Goal: Task Accomplishment & Management: Manage account settings

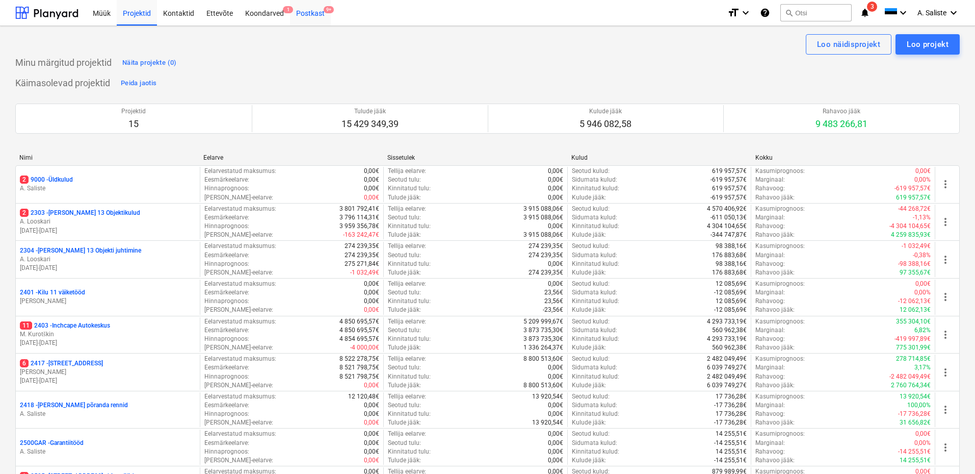
click at [311, 13] on div "Postkast 9+" at bounding box center [310, 12] width 41 height 26
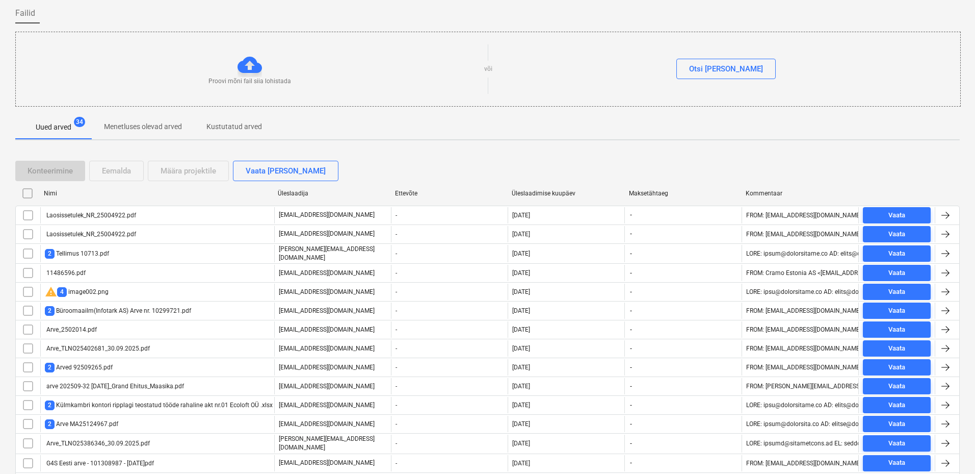
scroll to position [77, 0]
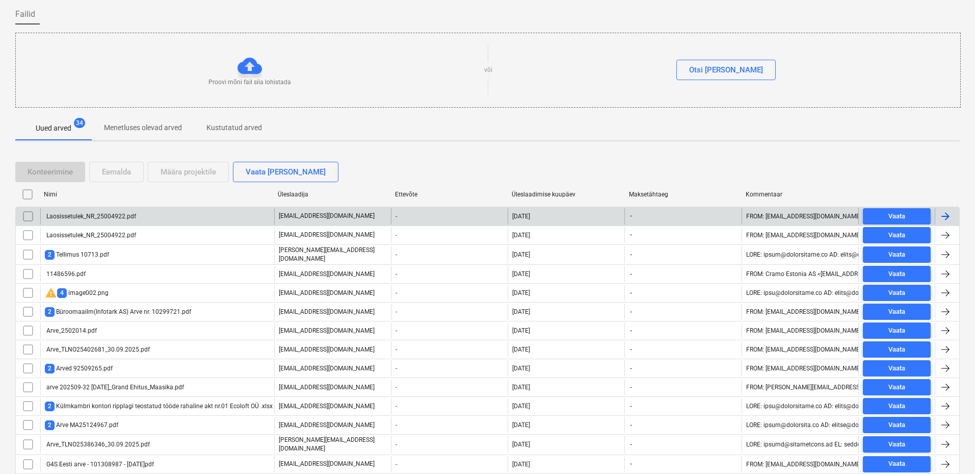
click at [100, 220] on div "Laosissetulek_NR_25004922.pdf" at bounding box center [157, 216] width 234 height 16
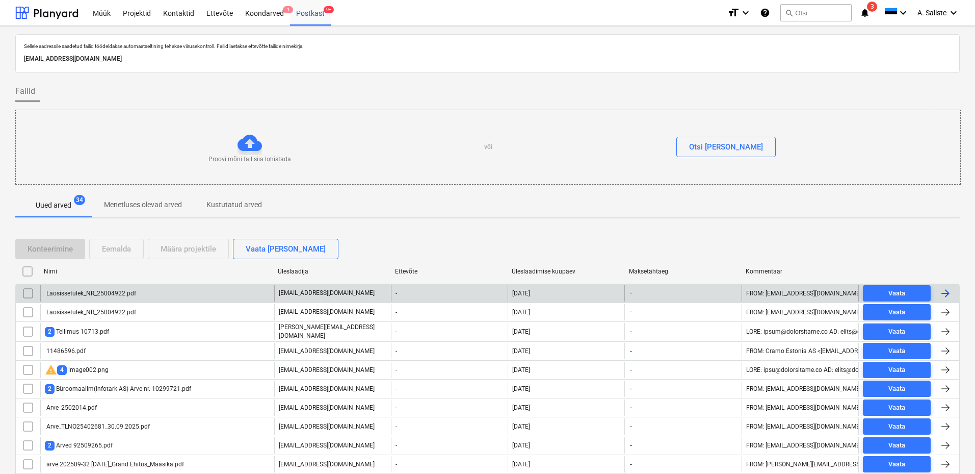
scroll to position [77, 0]
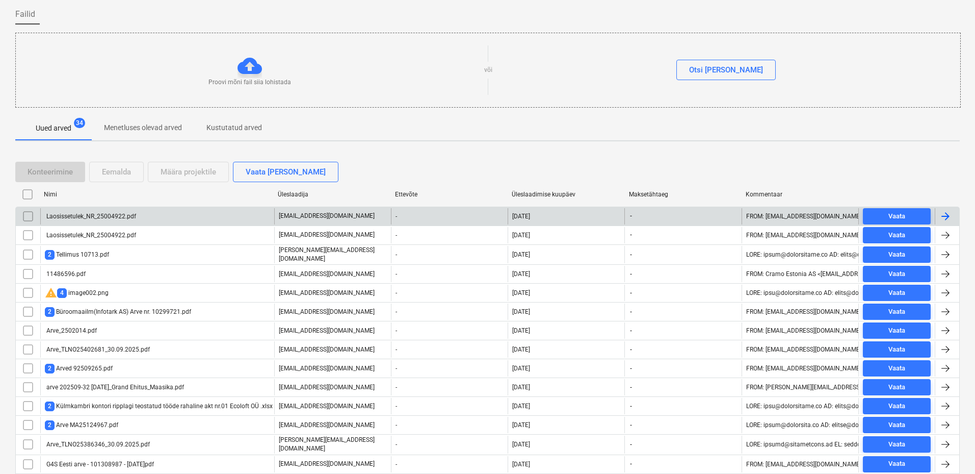
click at [31, 215] on input "checkbox" at bounding box center [28, 216] width 16 height 16
click at [115, 167] on div "Eemalda" at bounding box center [116, 171] width 29 height 13
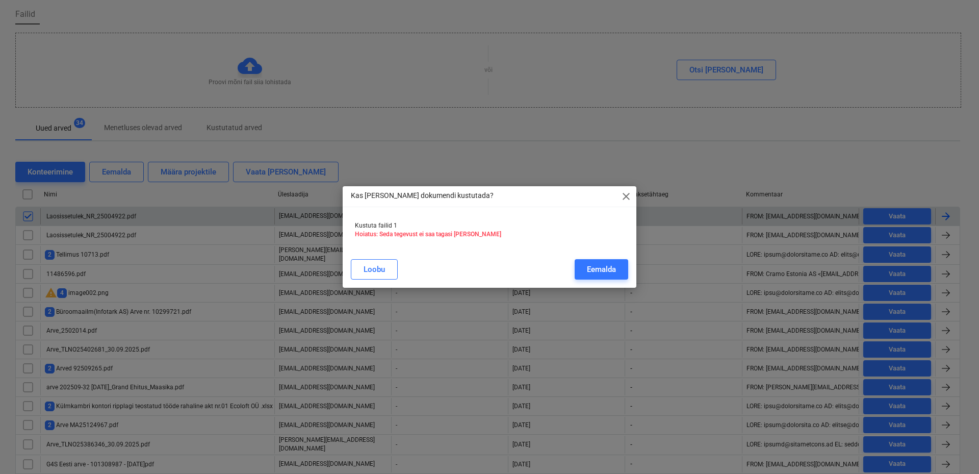
drag, startPoint x: 604, startPoint y: 268, endPoint x: 230, endPoint y: 266, distance: 373.7
click at [604, 269] on div "Eemalda" at bounding box center [601, 269] width 29 height 13
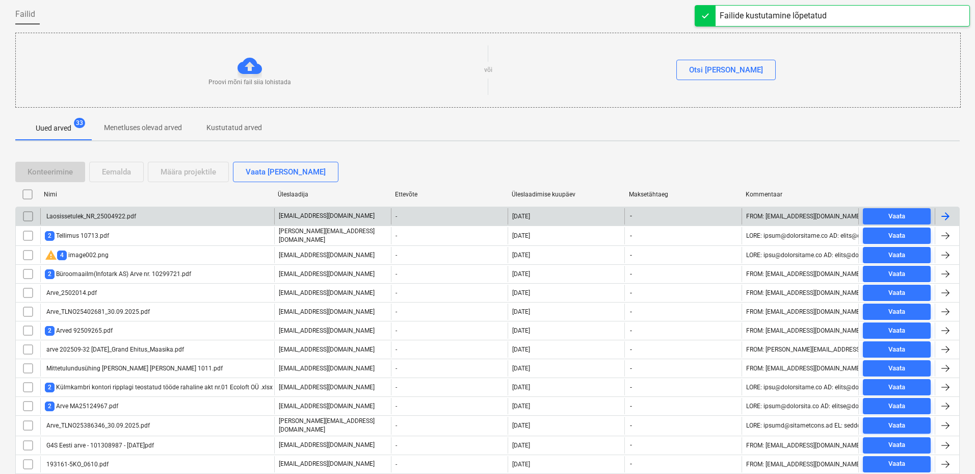
click at [120, 215] on div "Laosissetulek_NR_25004922.pdf" at bounding box center [90, 216] width 91 height 7
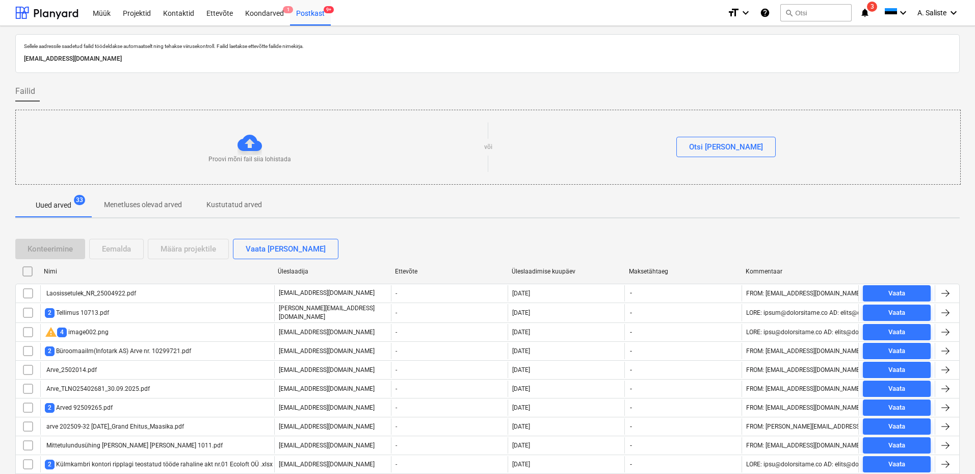
scroll to position [77, 0]
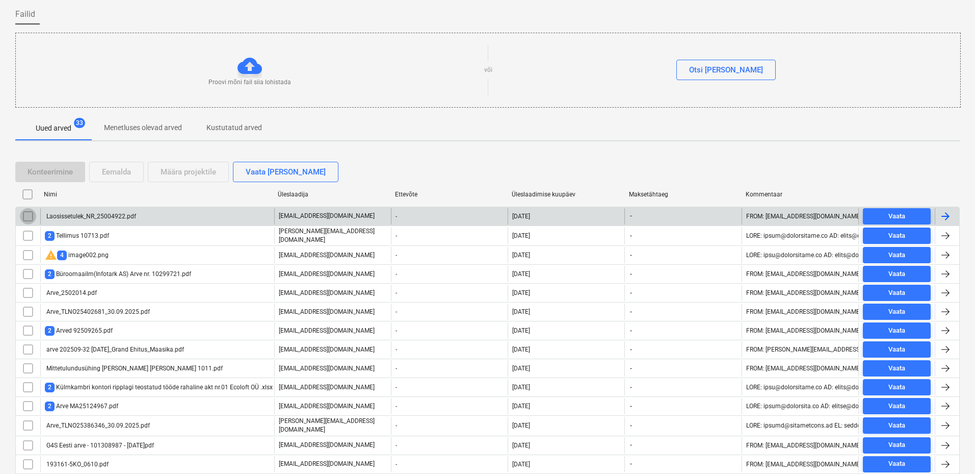
click at [28, 218] on input "checkbox" at bounding box center [28, 216] width 16 height 16
click at [126, 172] on div "Eemalda" at bounding box center [116, 171] width 29 height 13
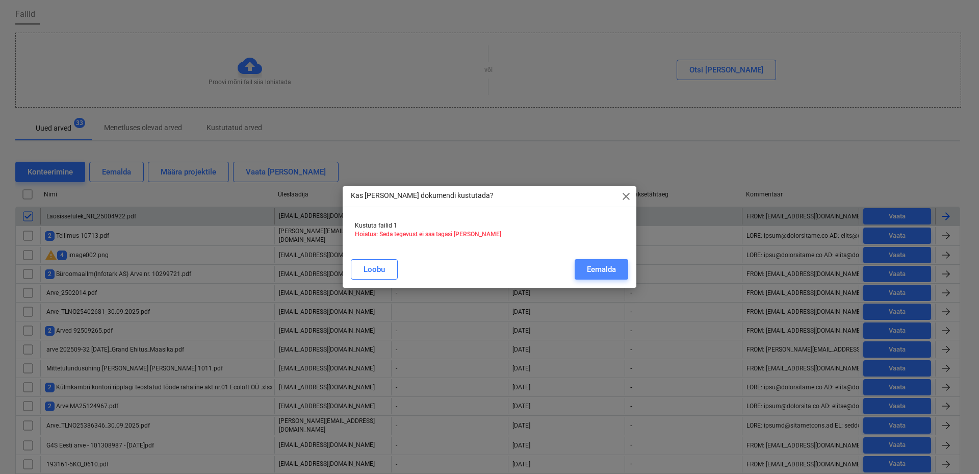
click at [587, 265] on div "Eemalda" at bounding box center [601, 269] width 29 height 13
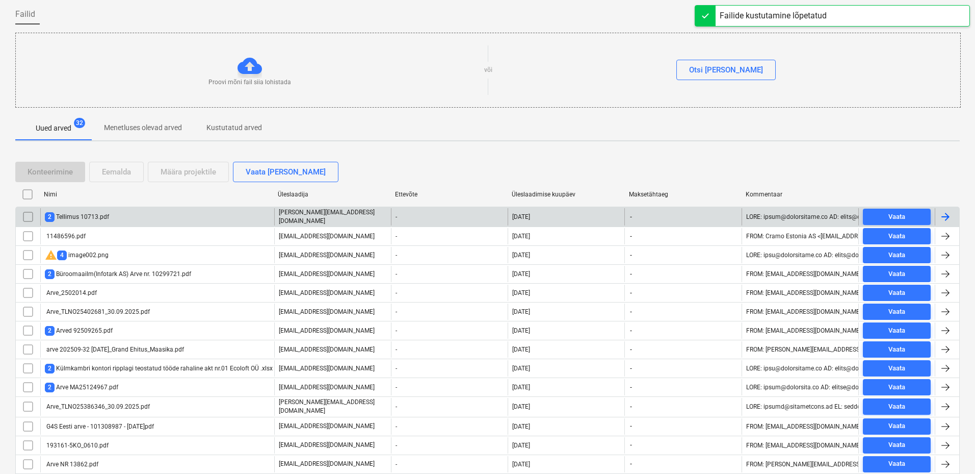
click at [173, 216] on div "2 Tellimus 10713.pdf" at bounding box center [157, 216] width 234 height 17
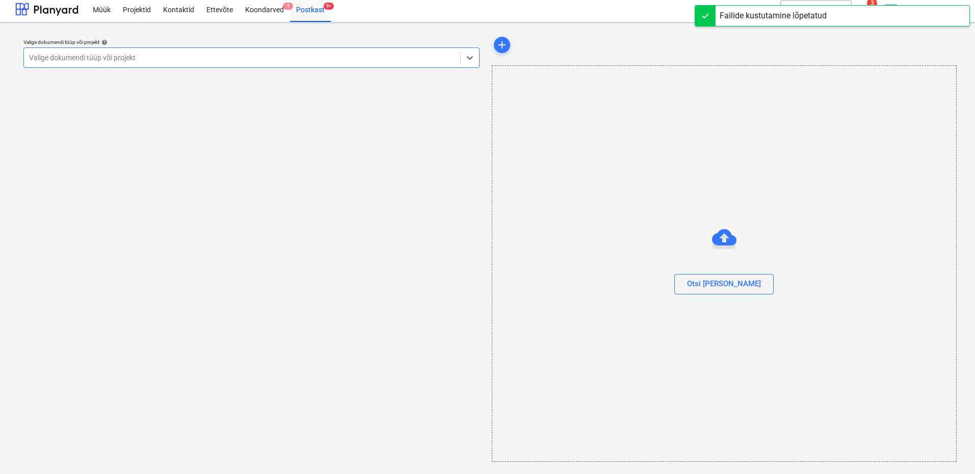
scroll to position [4, 0]
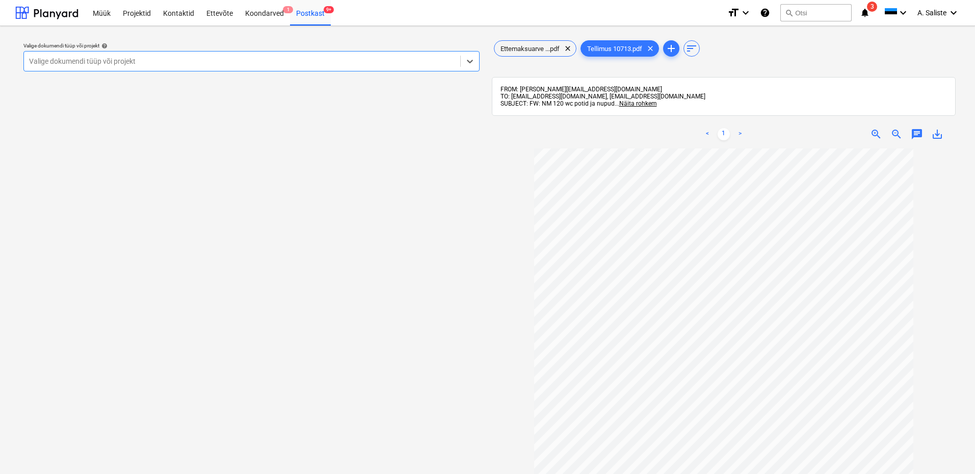
click at [381, 57] on div at bounding box center [242, 61] width 426 height 10
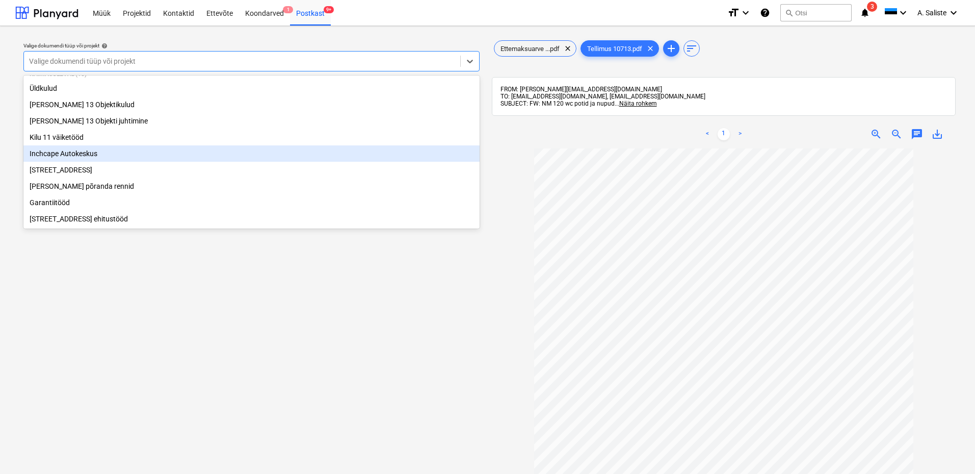
scroll to position [102, 0]
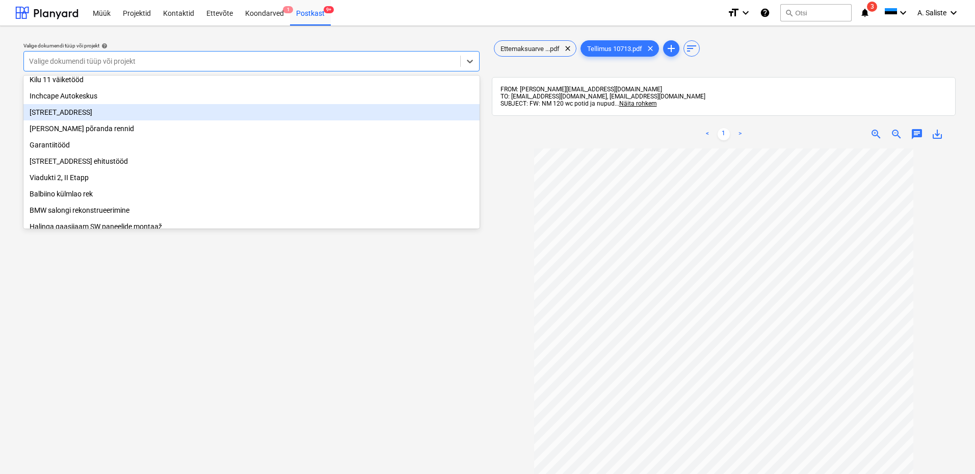
click at [87, 120] on div "[STREET_ADDRESS]" at bounding box center [251, 112] width 456 height 16
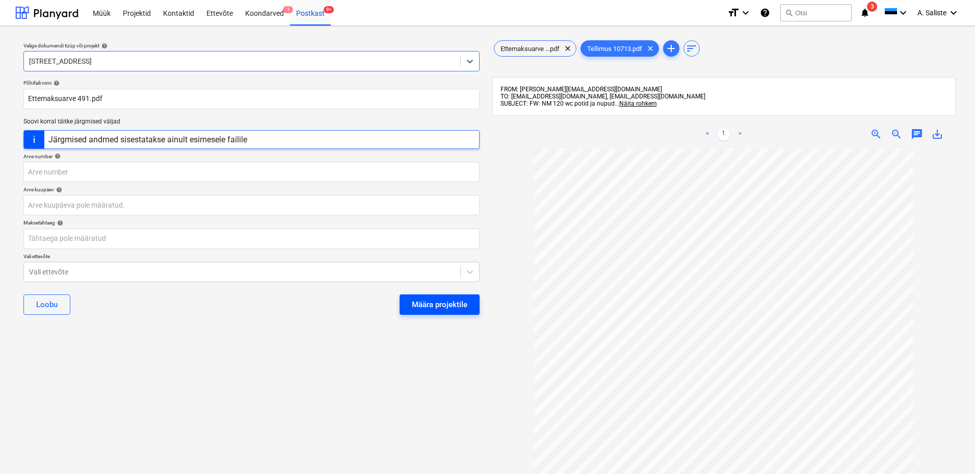
click at [433, 299] on div "Määra projektile" at bounding box center [440, 304] width 56 height 13
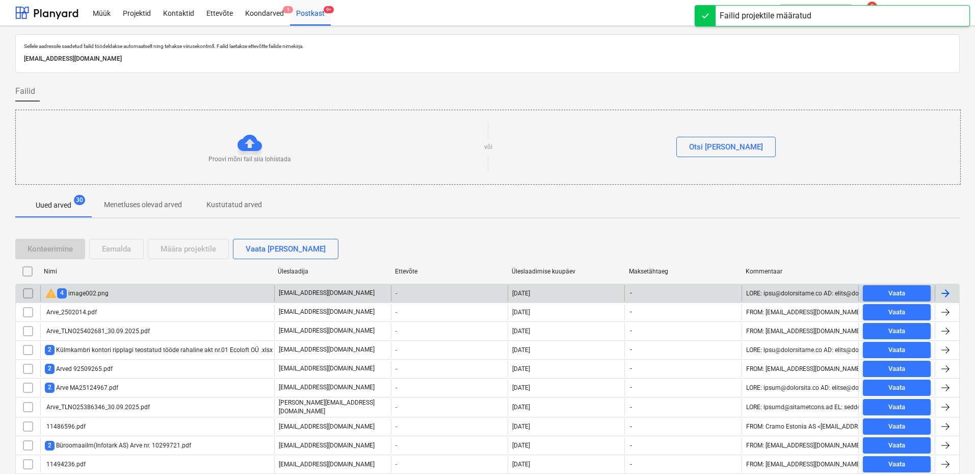
click at [84, 292] on div "warning 4 image002.png" at bounding box center [77, 293] width 64 height 12
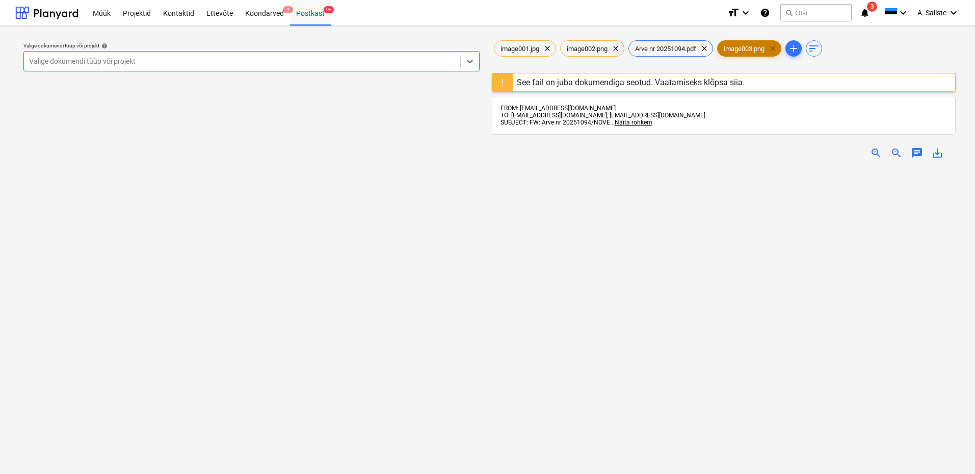
click at [778, 48] on span "clear" at bounding box center [773, 48] width 12 height 12
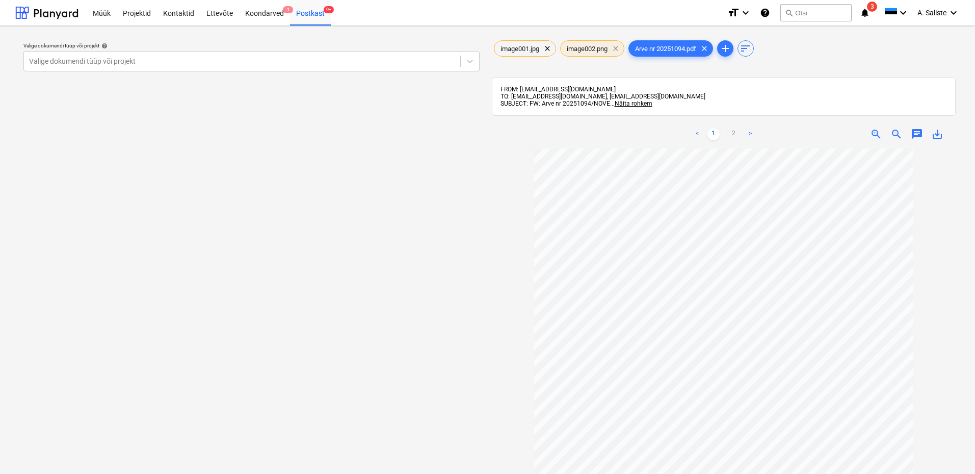
click at [616, 47] on span "clear" at bounding box center [616, 48] width 12 height 12
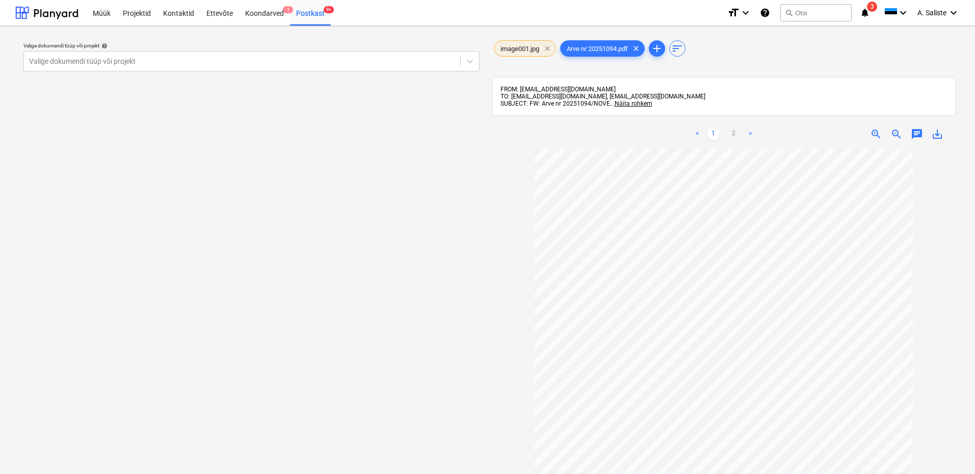
click at [549, 50] on span "clear" at bounding box center [547, 48] width 12 height 12
click at [386, 63] on div at bounding box center [242, 61] width 426 height 10
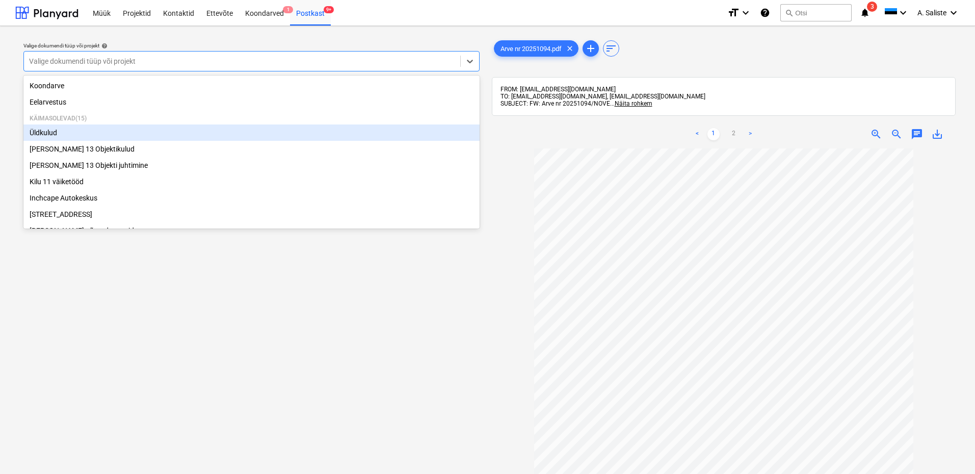
click at [34, 134] on div "Üldkulud" at bounding box center [251, 132] width 456 height 16
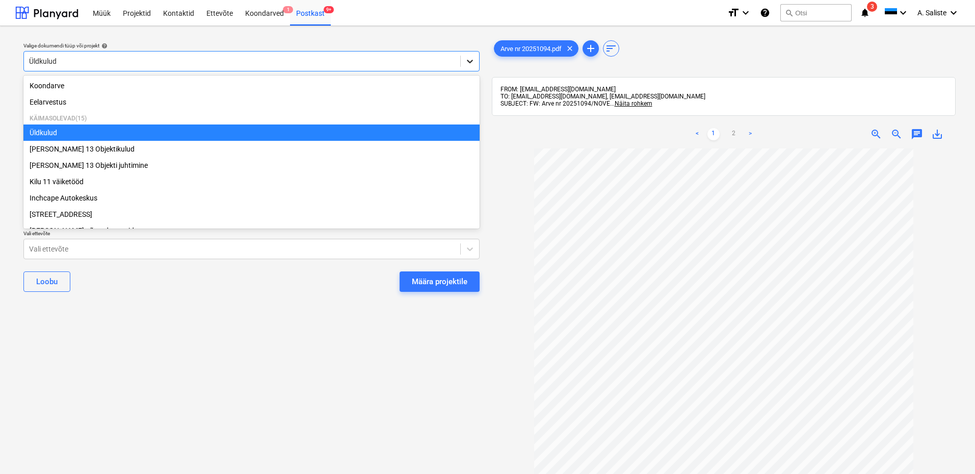
click at [468, 58] on icon at bounding box center [470, 61] width 10 height 10
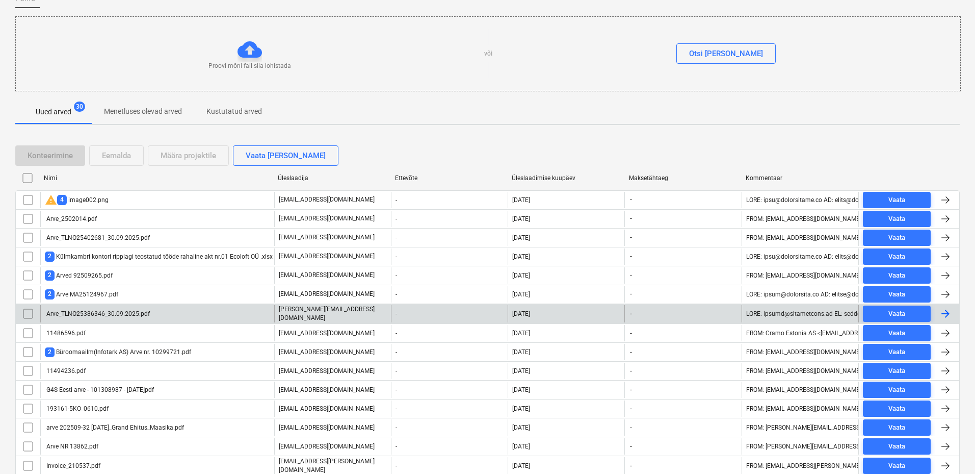
scroll to position [153, 0]
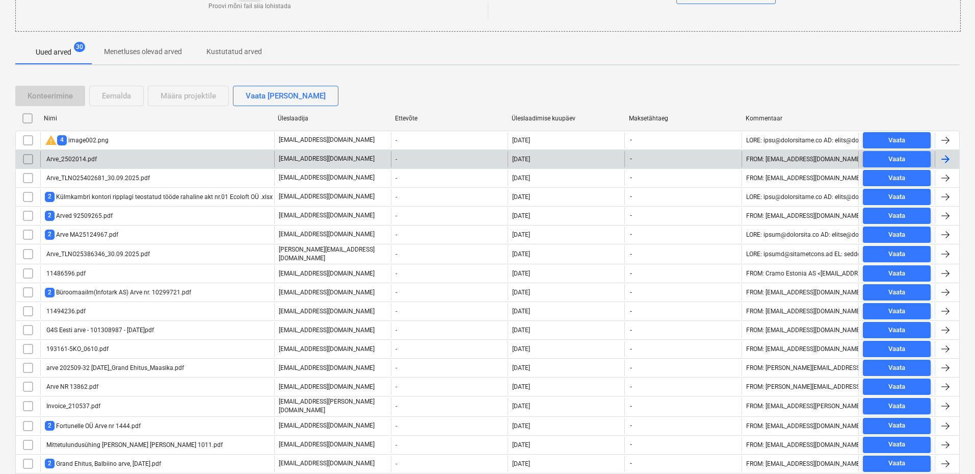
click at [126, 164] on div "Arve_2502014.pdf" at bounding box center [157, 159] width 234 height 16
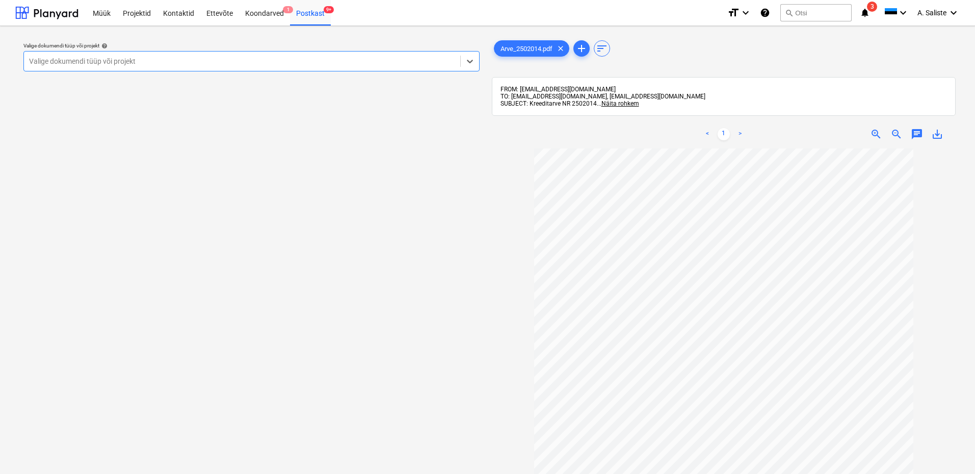
click at [305, 63] on div at bounding box center [242, 61] width 426 height 10
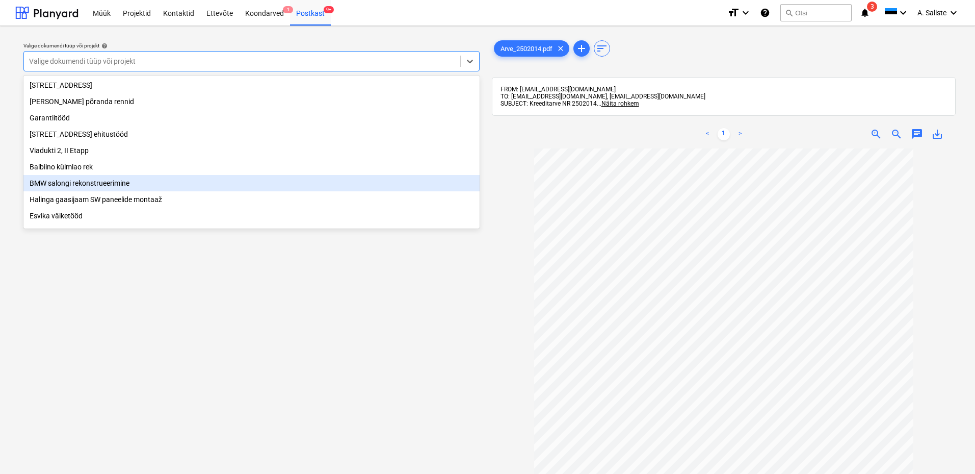
scroll to position [106, 0]
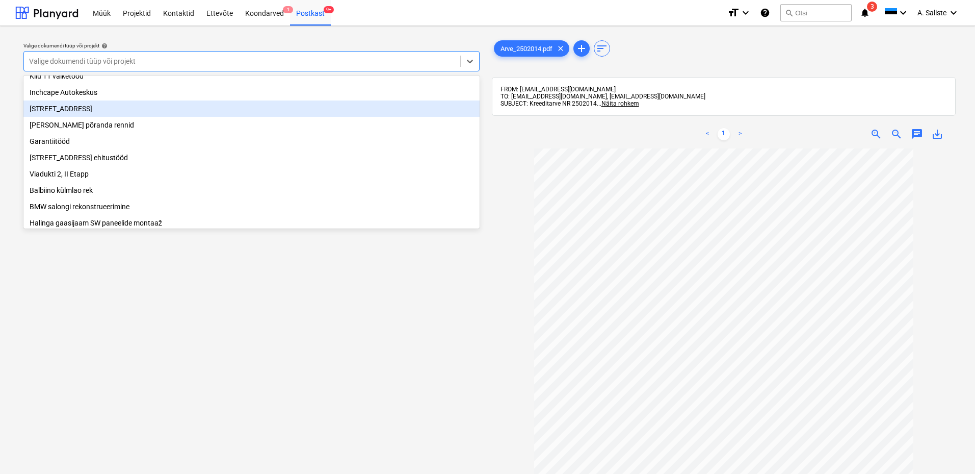
click at [107, 113] on div "[STREET_ADDRESS]" at bounding box center [251, 108] width 456 height 16
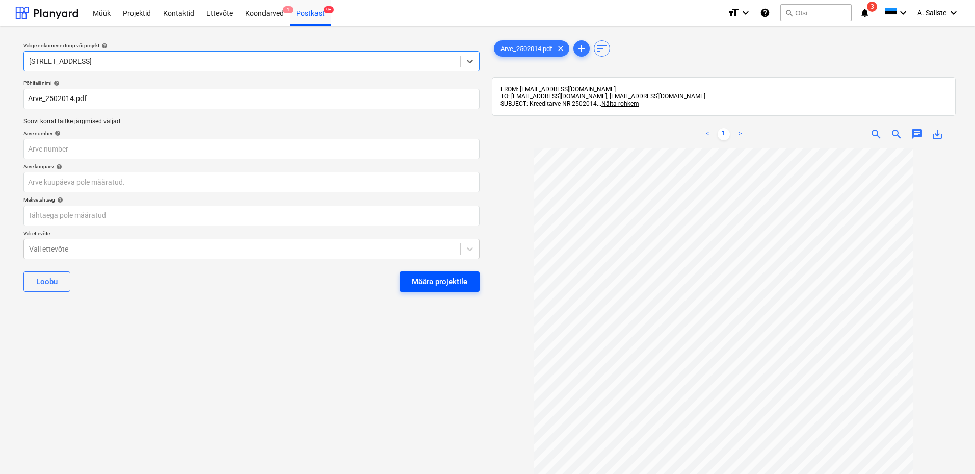
click at [463, 279] on div "Määra projektile" at bounding box center [440, 281] width 56 height 13
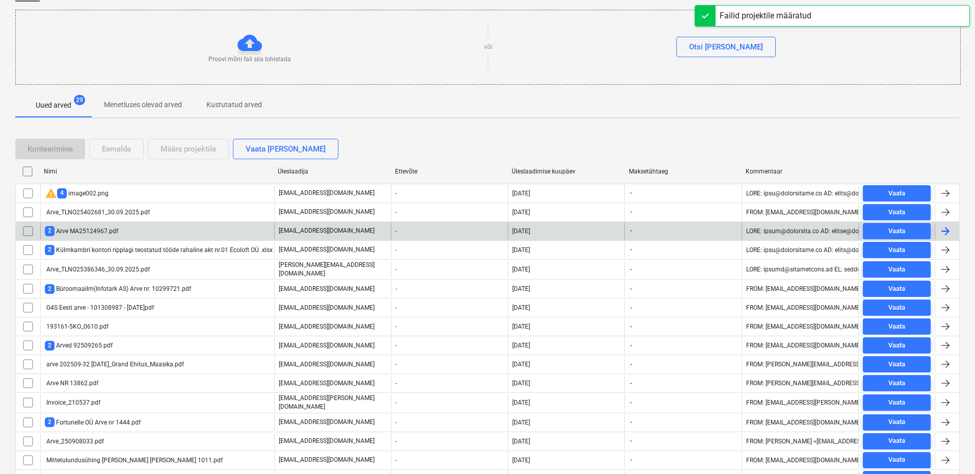
scroll to position [102, 0]
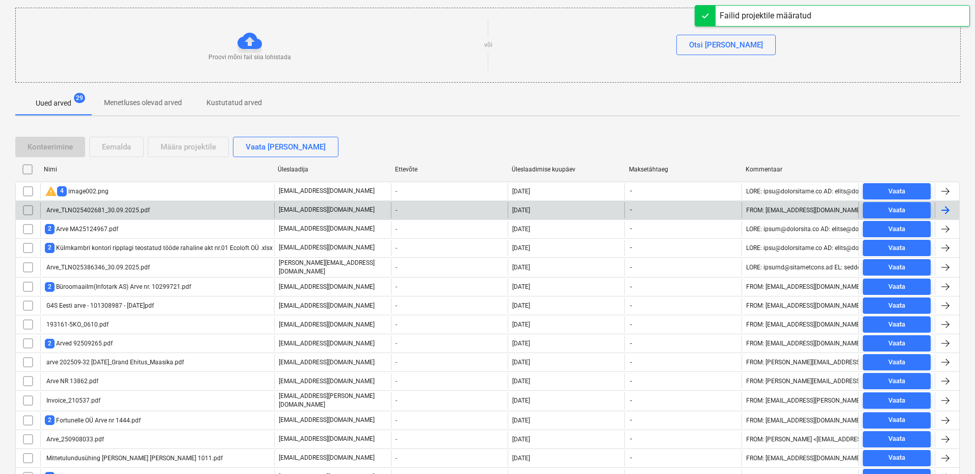
click at [107, 210] on div "Arve_TLNO25402681_30.09.2025.pdf" at bounding box center [97, 209] width 105 height 7
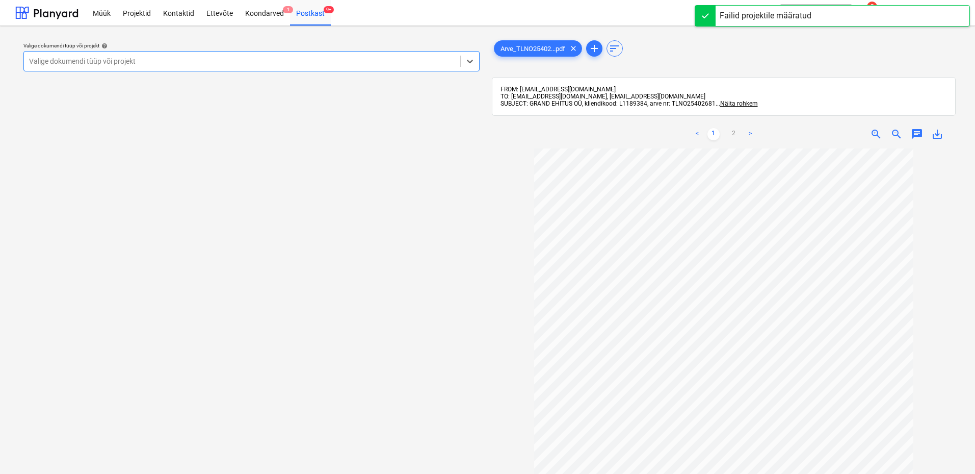
click at [332, 56] on div at bounding box center [242, 61] width 426 height 10
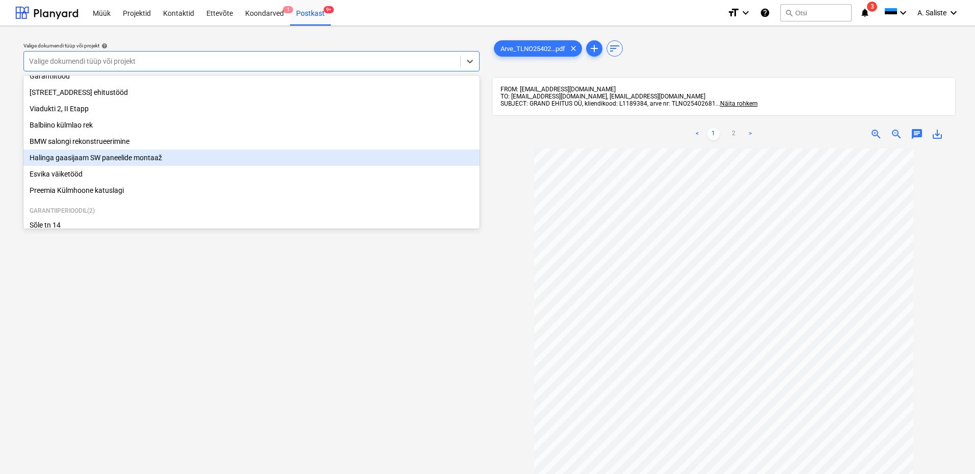
scroll to position [153, 0]
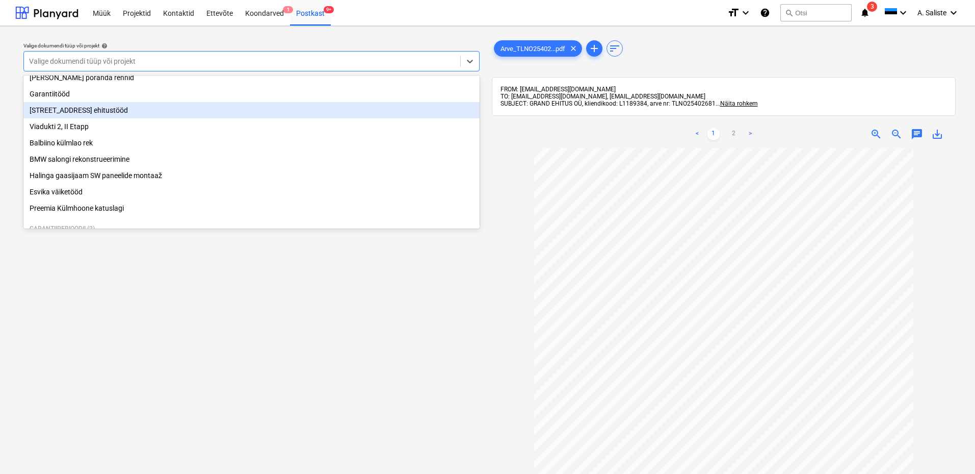
click at [91, 118] on div "[STREET_ADDRESS] ehitustööd" at bounding box center [251, 110] width 456 height 16
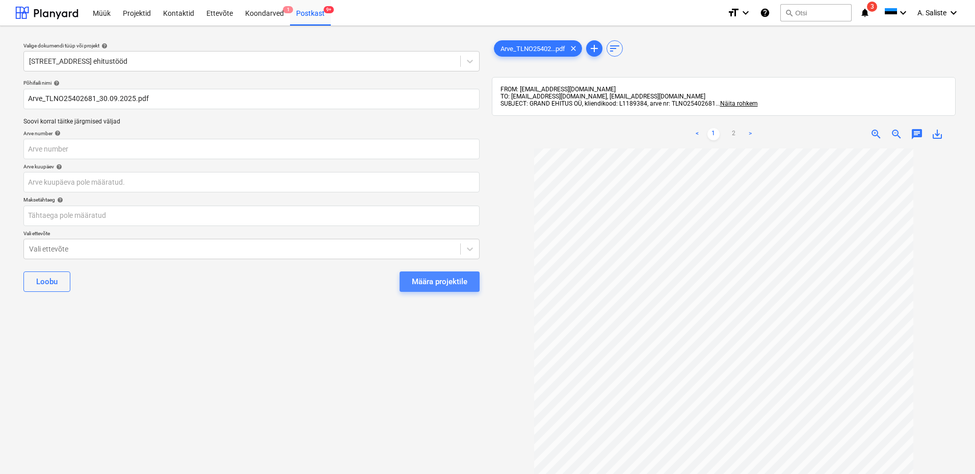
click at [459, 274] on button "Määra projektile" at bounding box center [440, 281] width 80 height 20
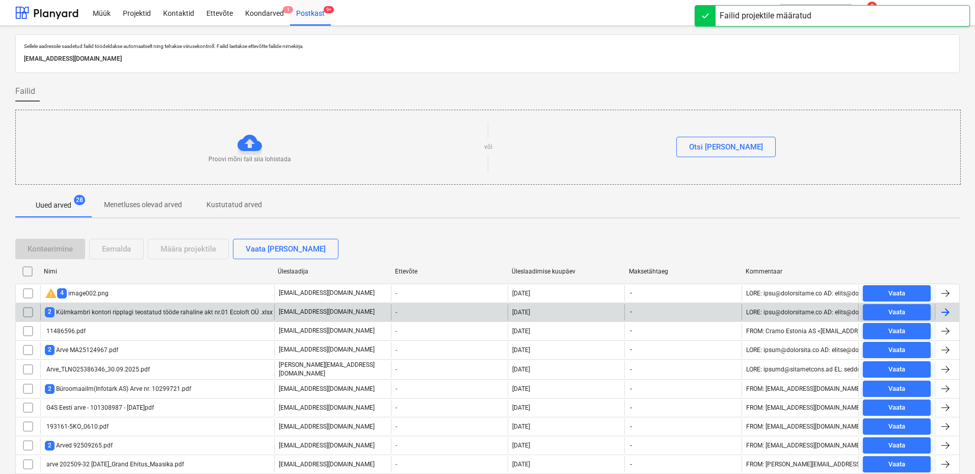
click at [184, 314] on div "2 Külmkambri kontori ripplagi teostatud tööde rahaline akt nr.01 Ecoloft OÜ…" at bounding box center [159, 312] width 228 height 10
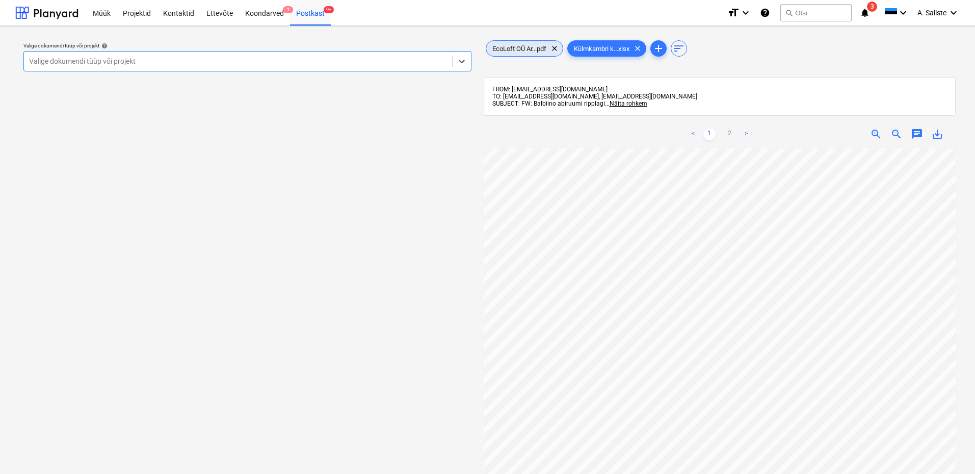
click at [514, 46] on span "EcoLoft OÜ Ar...pdf" at bounding box center [519, 49] width 66 height 8
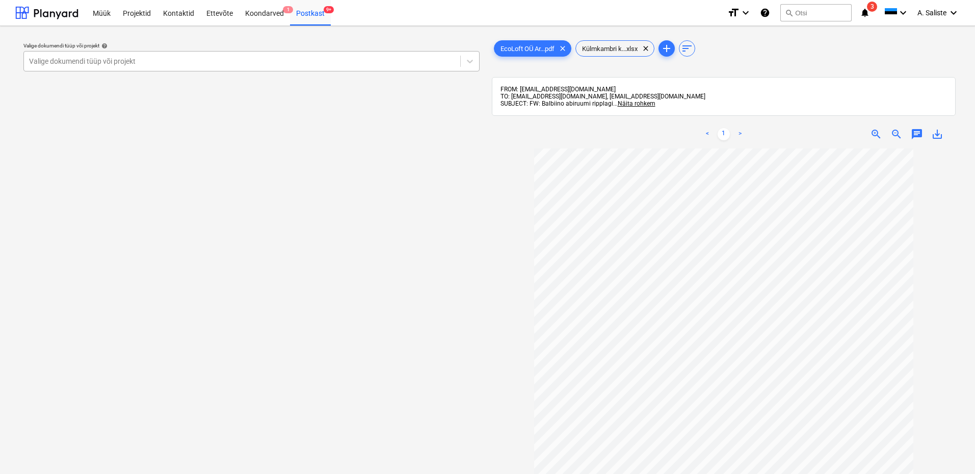
click at [367, 57] on div at bounding box center [242, 61] width 426 height 10
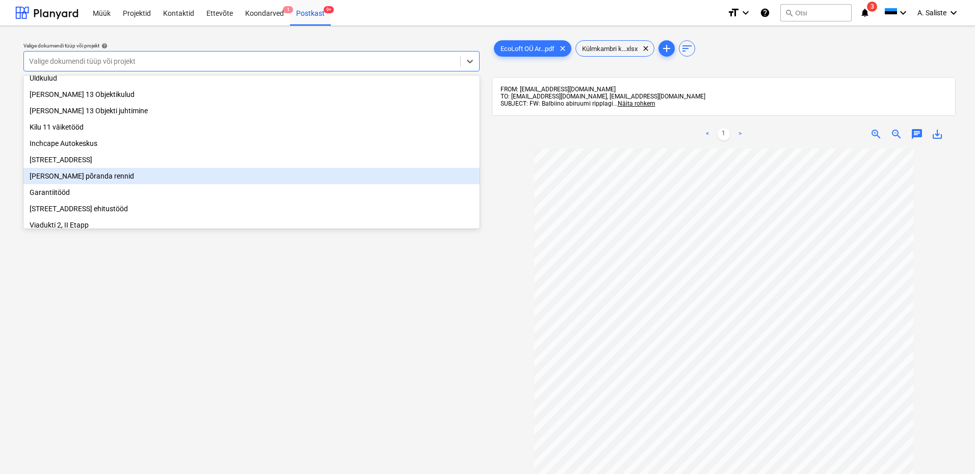
scroll to position [106, 0]
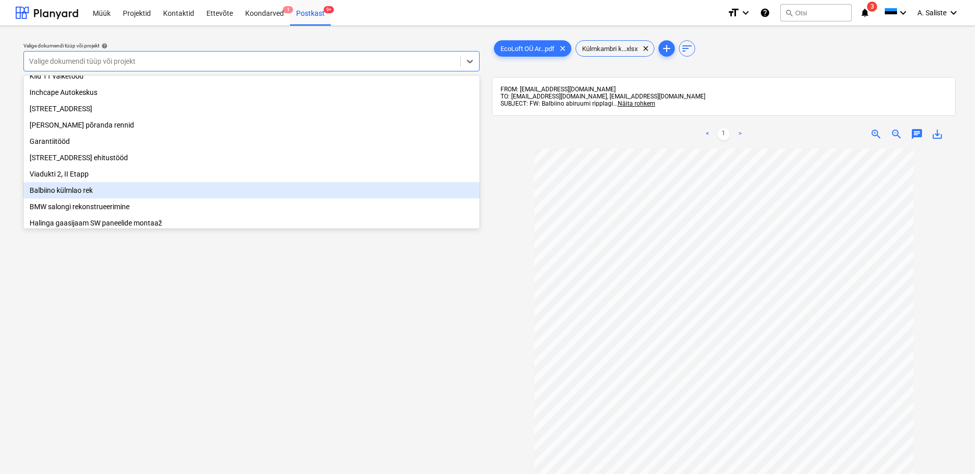
click at [92, 198] on div "Balbiino külmlao rek" at bounding box center [251, 190] width 456 height 16
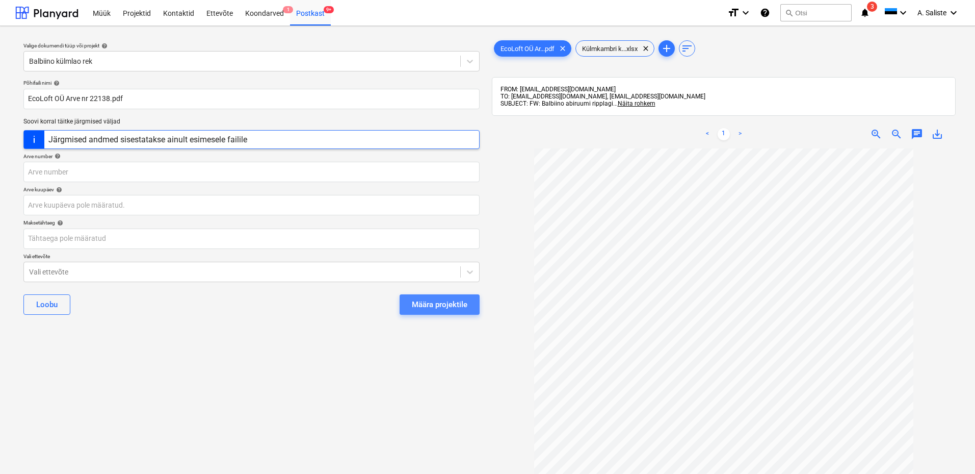
click at [441, 303] on div "Määra projektile" at bounding box center [440, 304] width 56 height 13
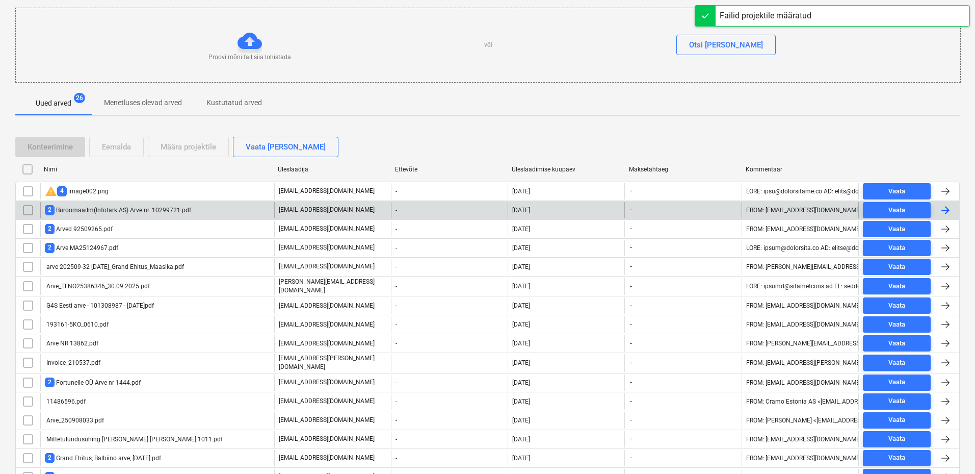
click at [111, 206] on div "2 Büroomaailm(Infotark AS) Arve nr. 10299721.pdf" at bounding box center [118, 210] width 146 height 10
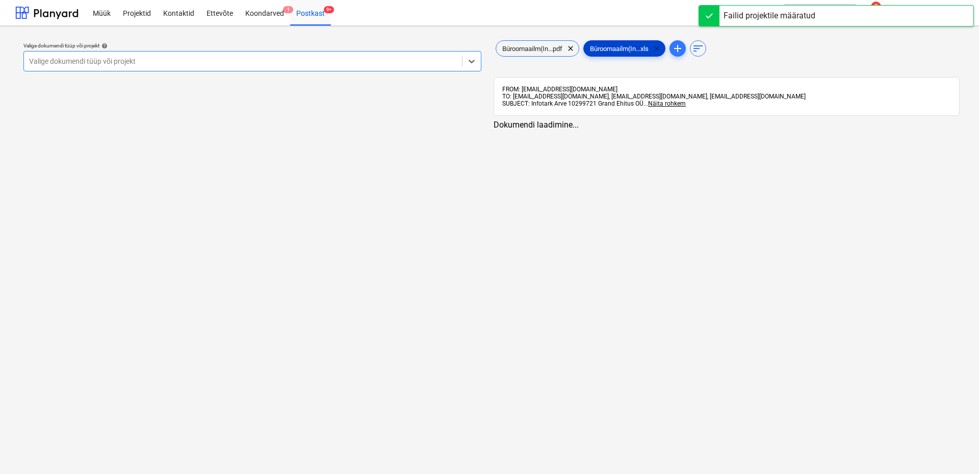
click at [662, 48] on span "clear" at bounding box center [656, 48] width 12 height 12
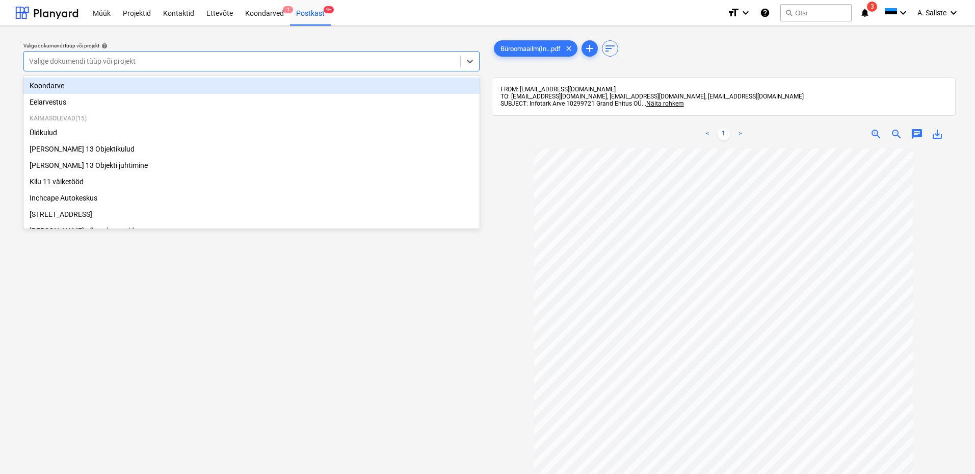
click at [410, 60] on div at bounding box center [242, 61] width 426 height 10
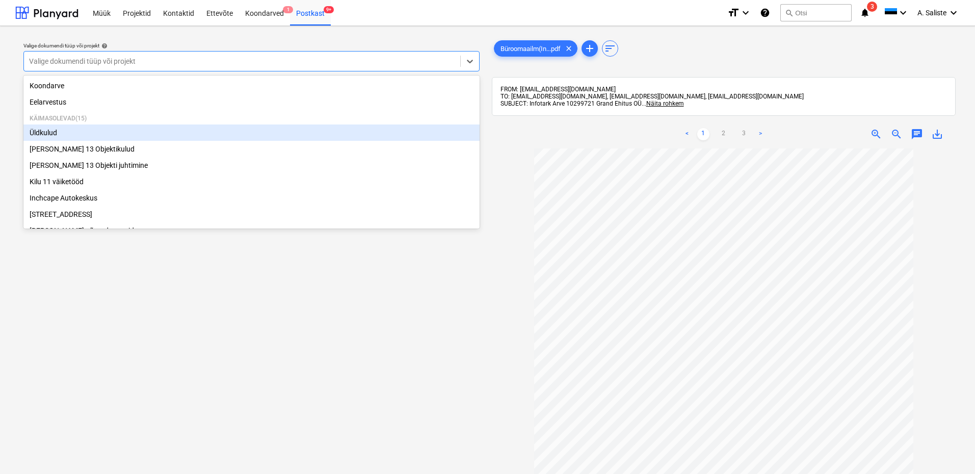
click at [67, 141] on div "Üldkulud" at bounding box center [251, 132] width 456 height 16
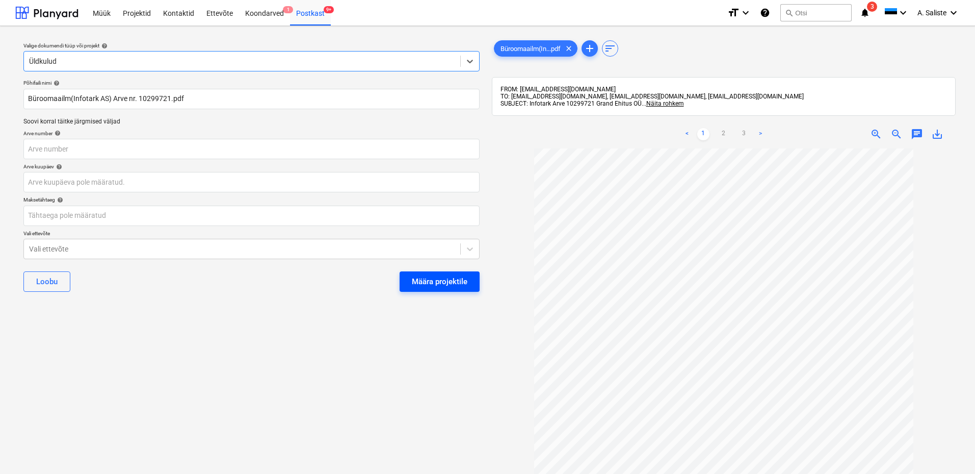
click at [441, 275] on div "Määra projektile" at bounding box center [440, 281] width 56 height 13
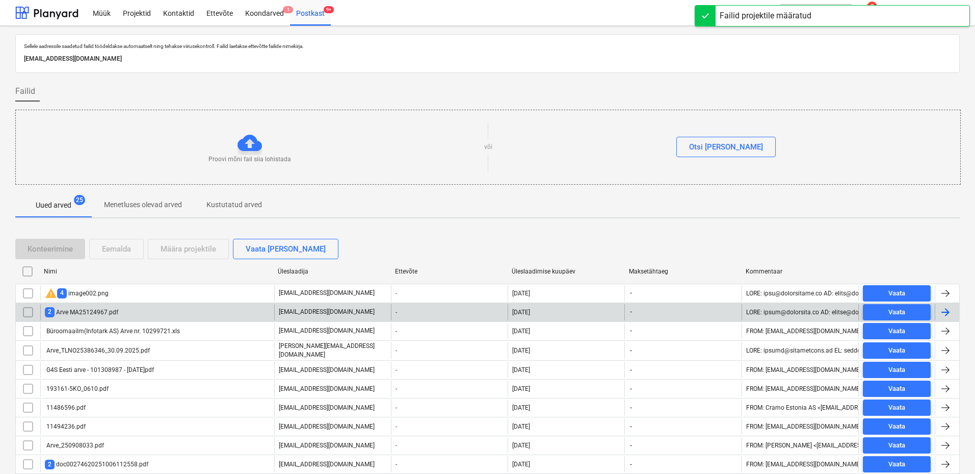
click at [124, 310] on div "2 Arve MA25124967.pdf" at bounding box center [157, 312] width 234 height 16
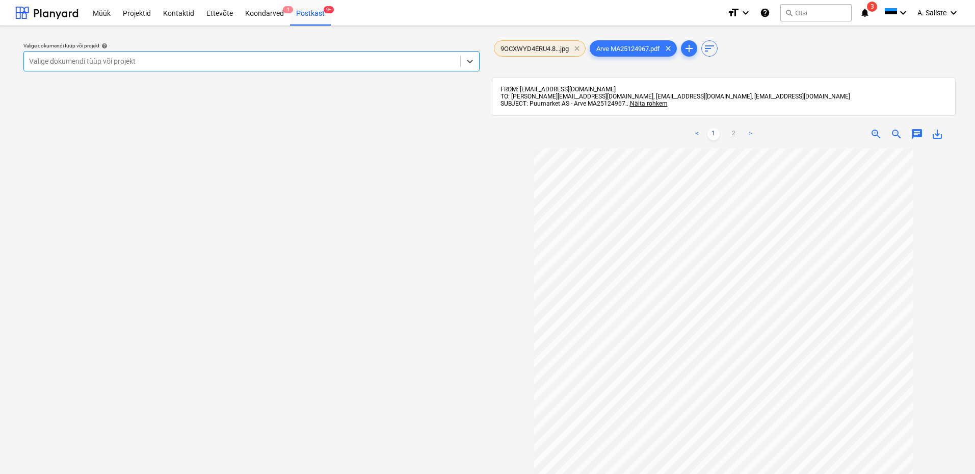
click at [577, 49] on span "clear" at bounding box center [577, 48] width 12 height 12
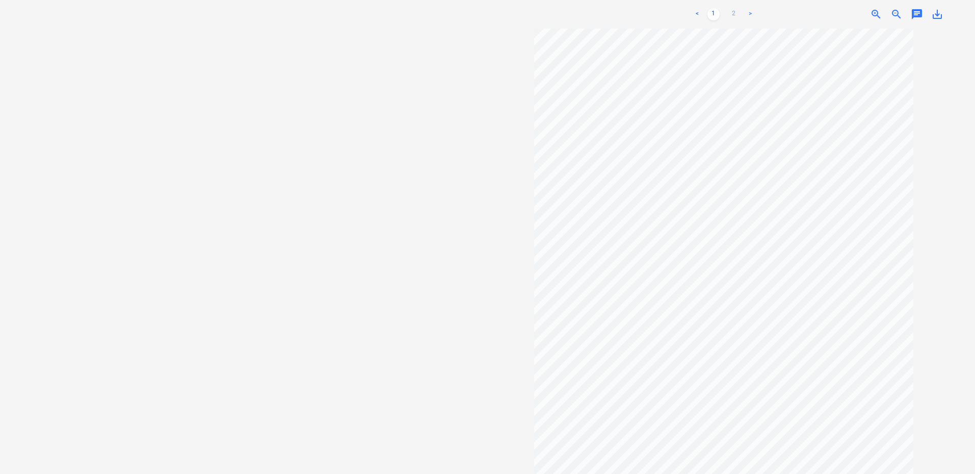
click at [734, 13] on link "2" at bounding box center [734, 14] width 12 height 12
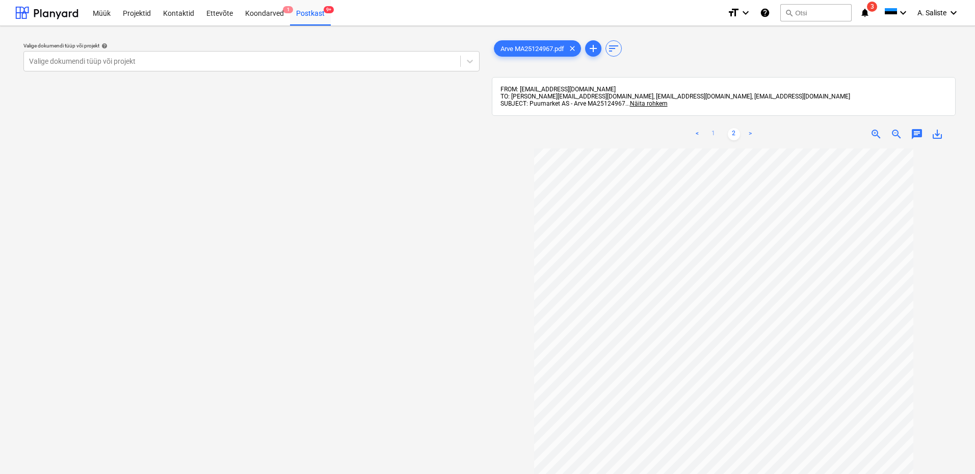
click at [714, 133] on link "1" at bounding box center [714, 134] width 12 height 12
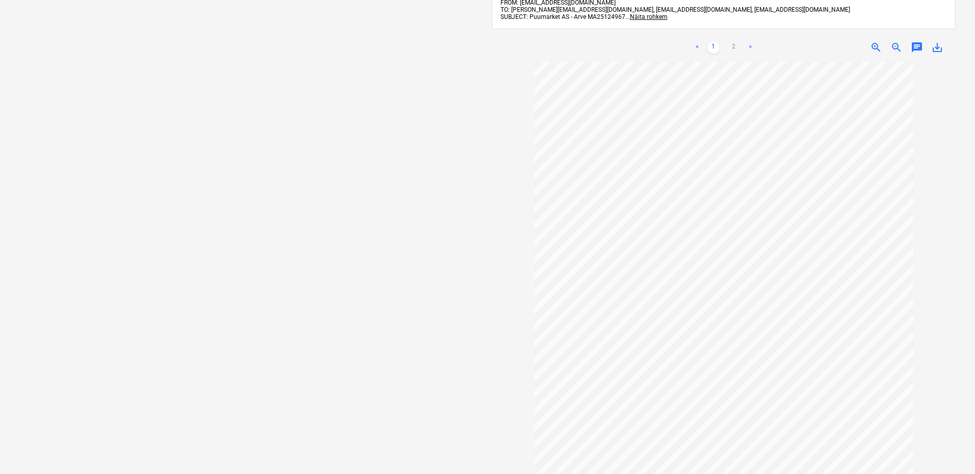
scroll to position [81, 0]
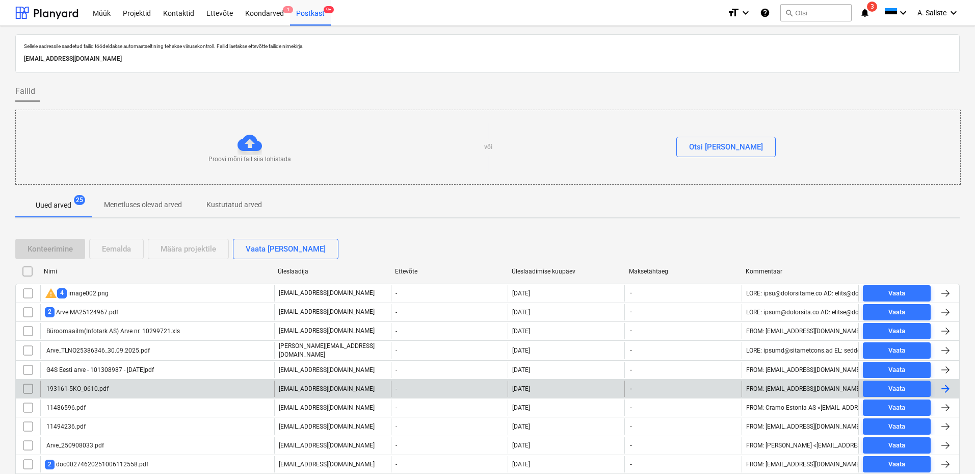
scroll to position [168, 0]
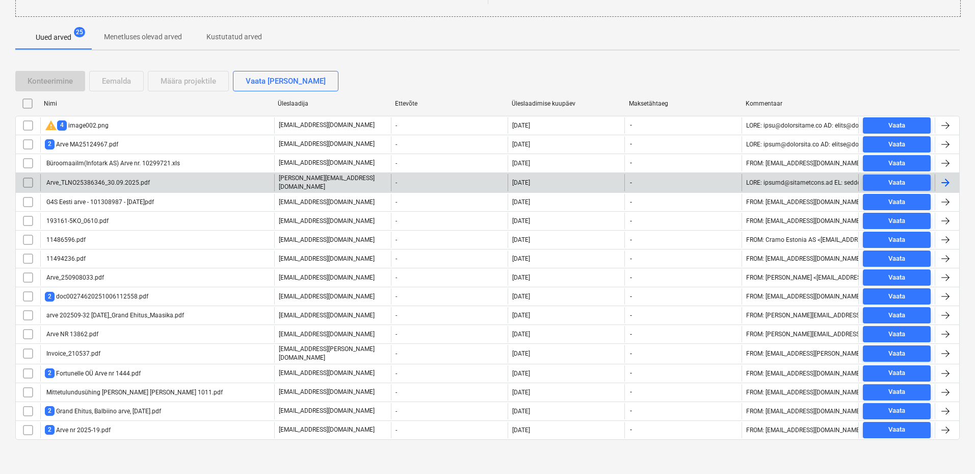
click at [87, 182] on div "Arve_TLNO25386346_30.09.2025.pdf" at bounding box center [97, 182] width 105 height 7
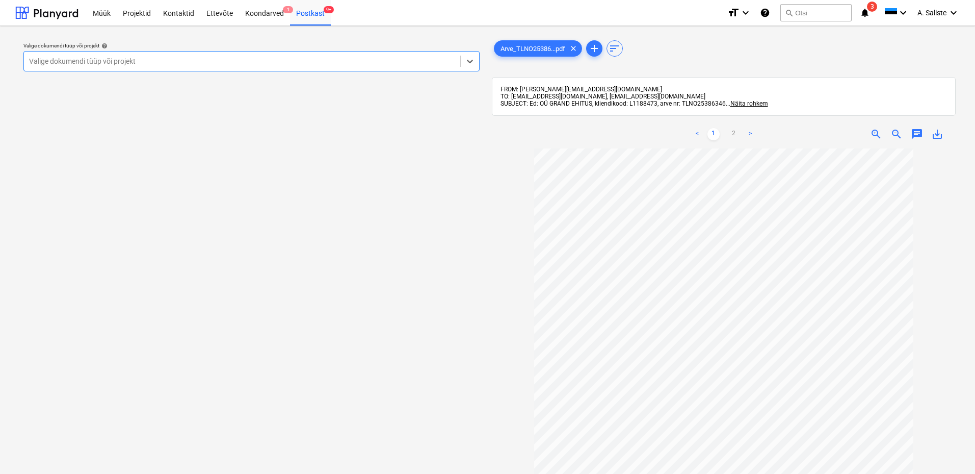
click at [390, 64] on div at bounding box center [242, 61] width 426 height 10
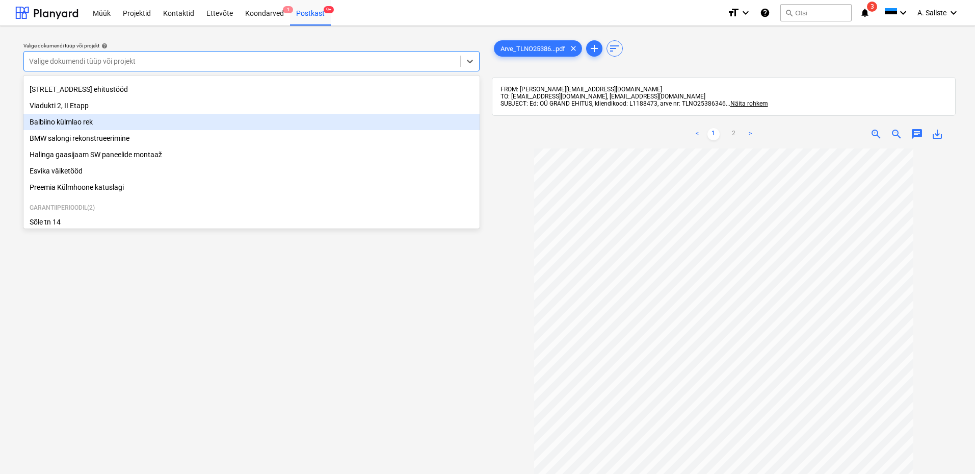
scroll to position [156, 0]
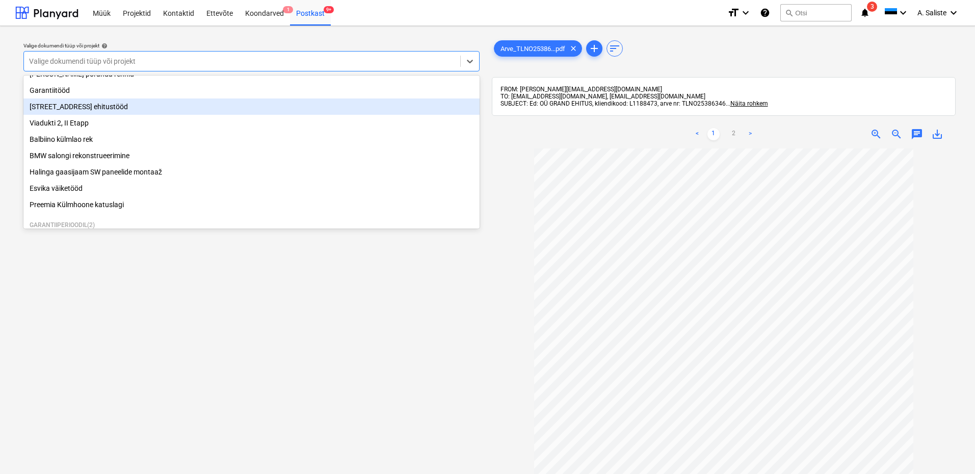
click at [65, 107] on div "[STREET_ADDRESS] ehitustööd" at bounding box center [251, 106] width 456 height 16
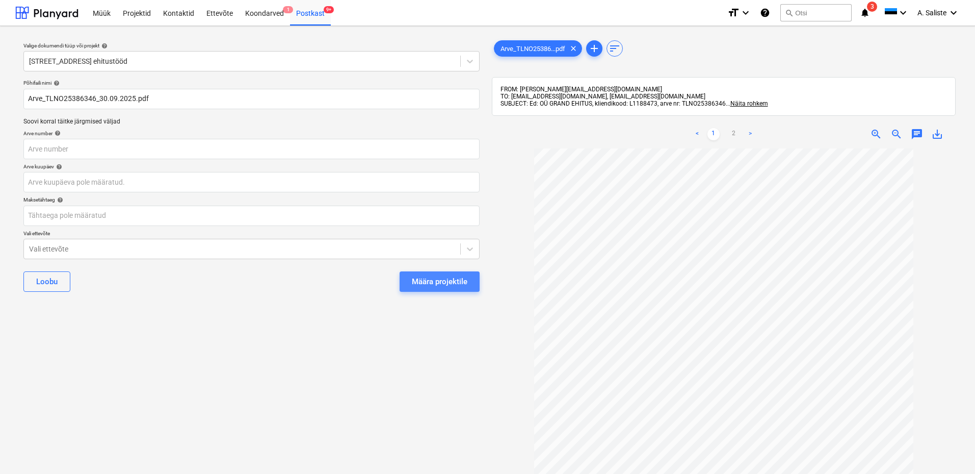
click at [454, 276] on div "Määra projektile" at bounding box center [440, 281] width 56 height 13
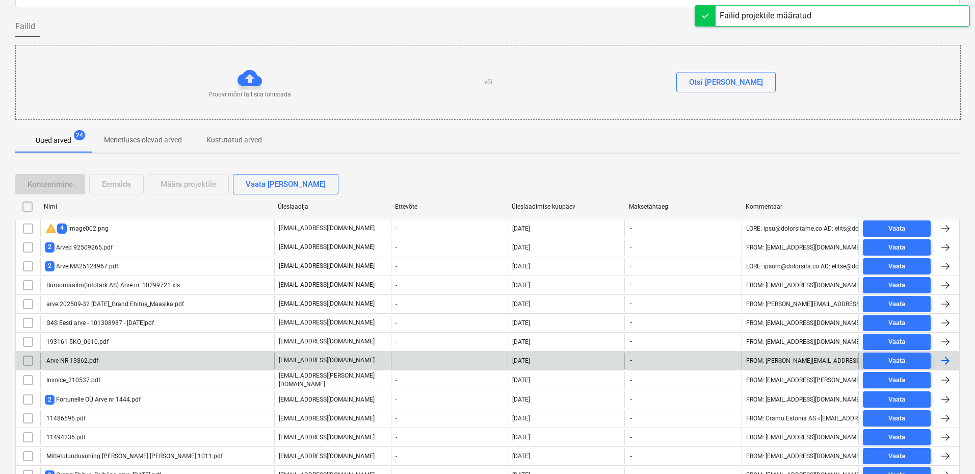
scroll to position [149, 0]
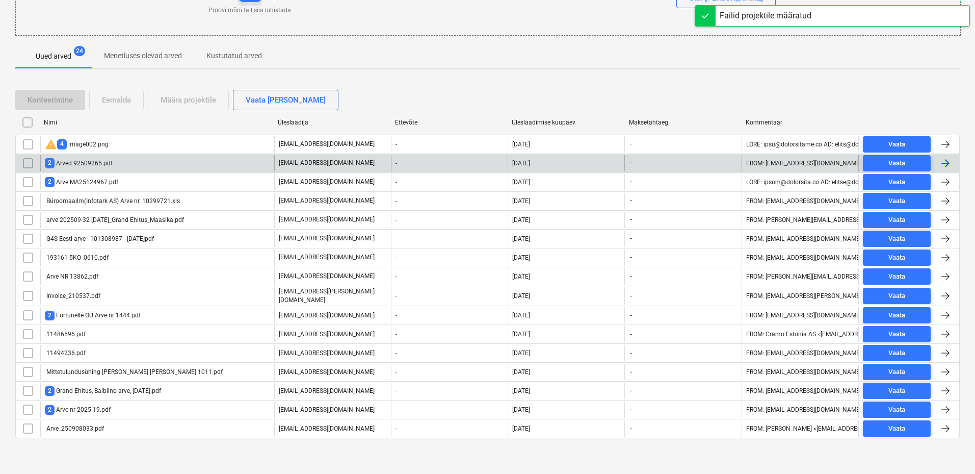
click at [106, 165] on div "2 Arved 92509265.pdf" at bounding box center [79, 163] width 68 height 10
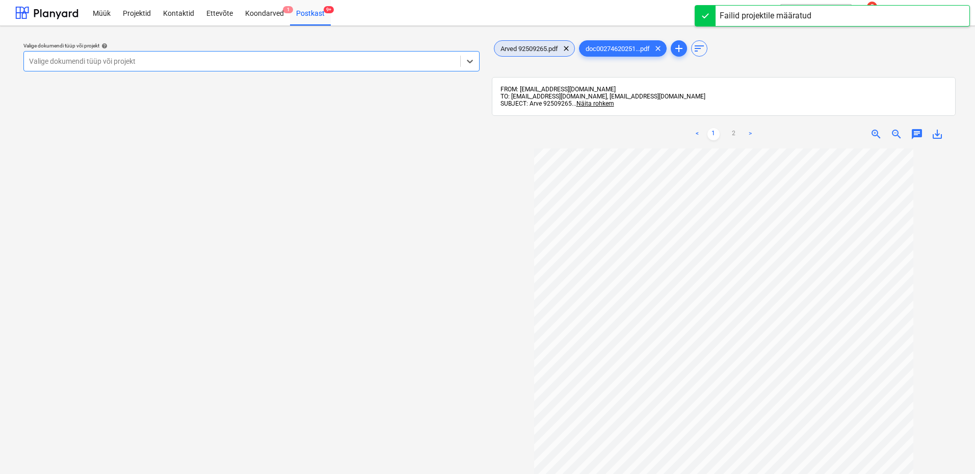
click at [538, 51] on span "Arved 92509265.pdf" at bounding box center [529, 49] width 70 height 8
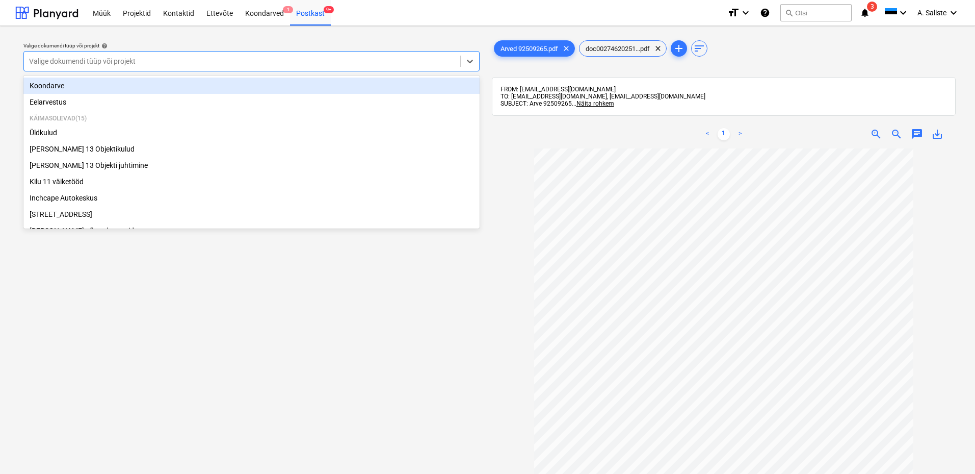
click at [357, 60] on div at bounding box center [242, 61] width 426 height 10
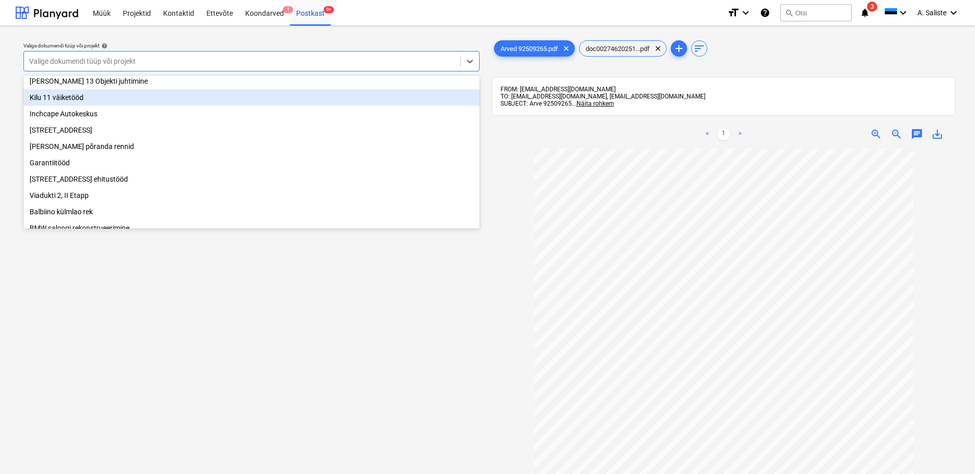
scroll to position [102, 0]
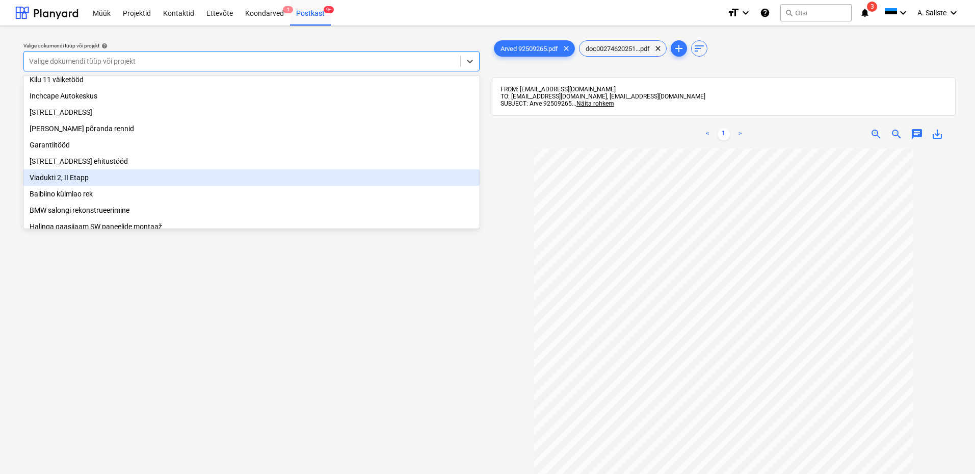
click at [93, 186] on div "Viadukti 2, II Etapp" at bounding box center [251, 177] width 456 height 16
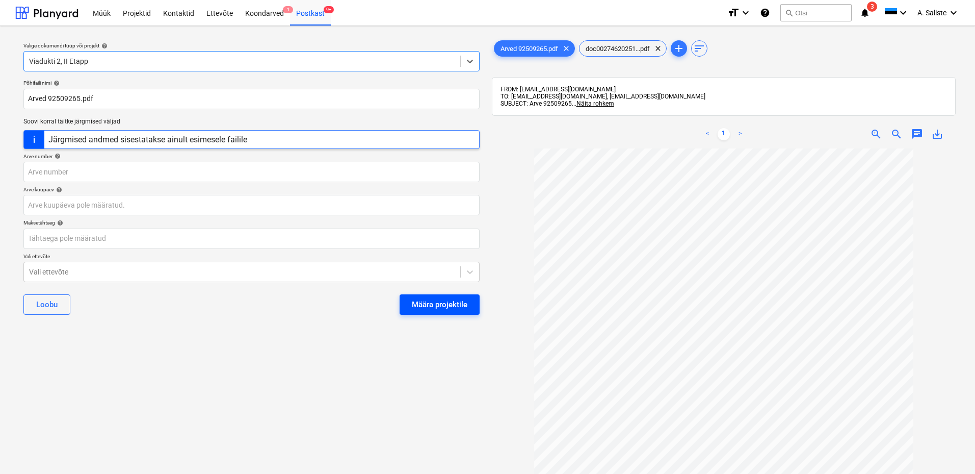
click at [447, 302] on div "Määra projektile" at bounding box center [440, 304] width 56 height 13
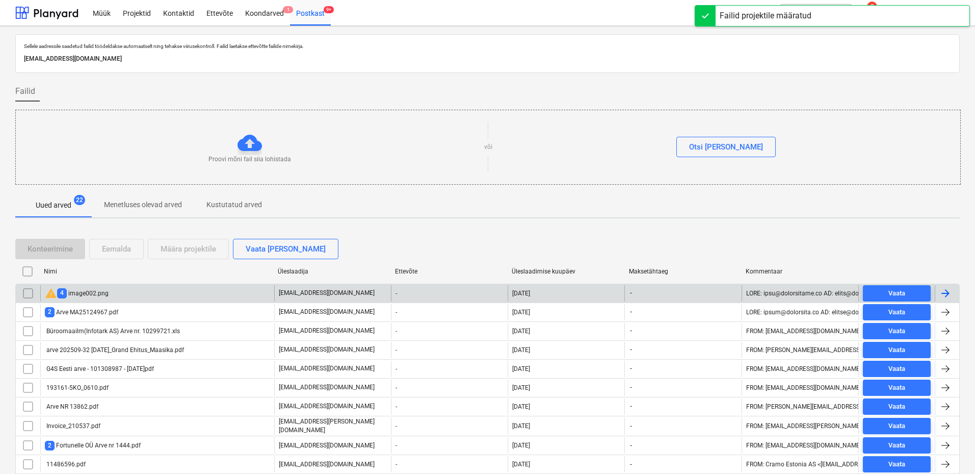
scroll to position [130, 0]
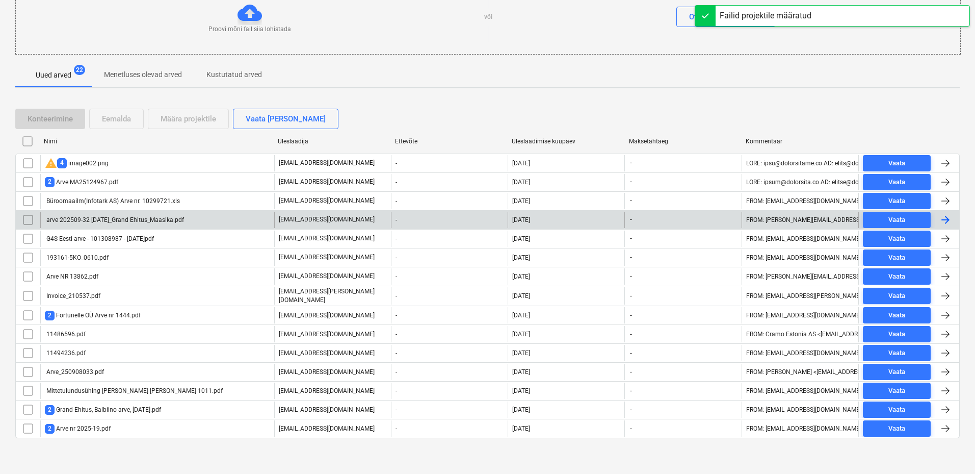
click at [85, 220] on div "arve 202509-32 [DATE]_Grand Ehitus_Maasika.pdf" at bounding box center [114, 219] width 139 height 7
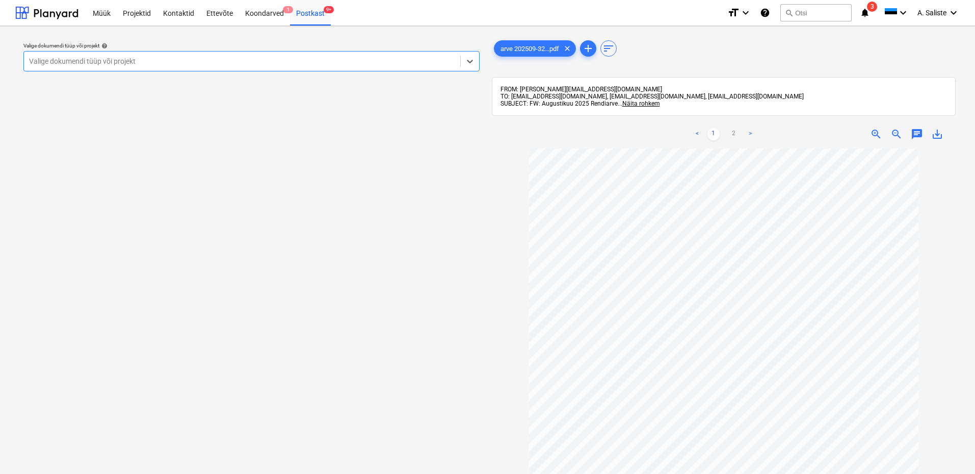
click at [389, 62] on div at bounding box center [242, 61] width 426 height 10
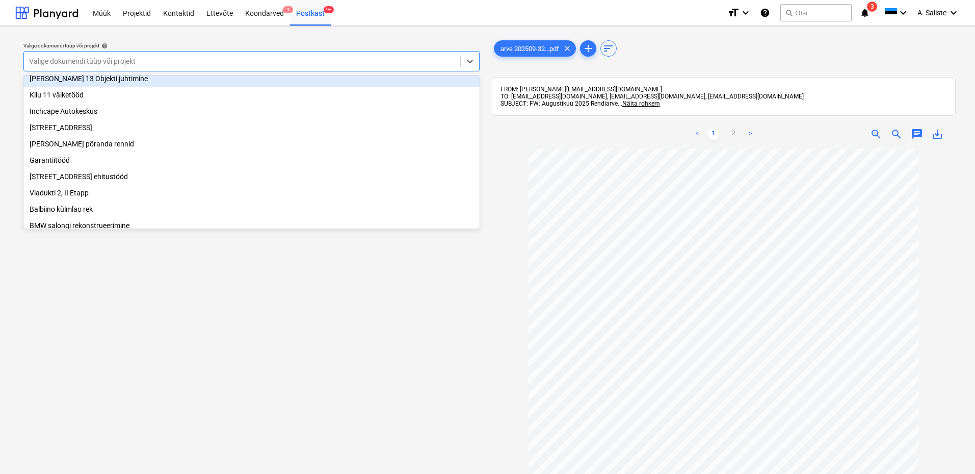
scroll to position [102, 0]
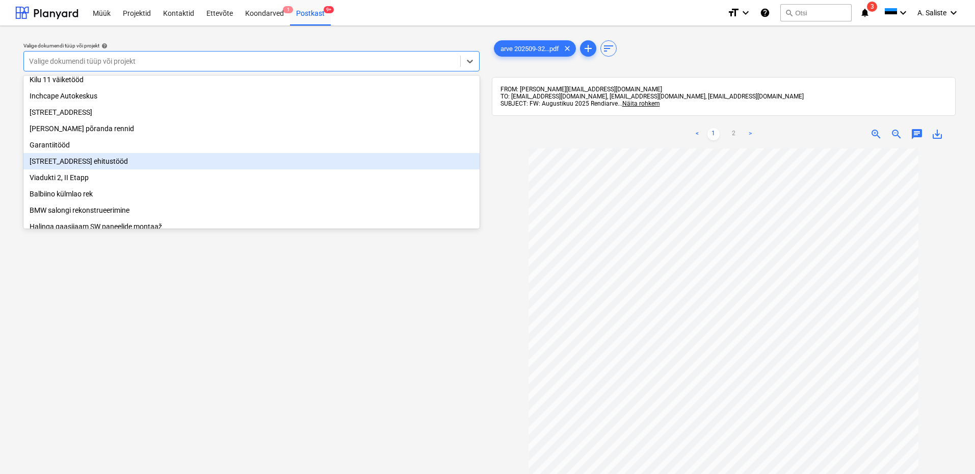
click at [103, 167] on div "[STREET_ADDRESS] ehitustööd" at bounding box center [251, 161] width 456 height 16
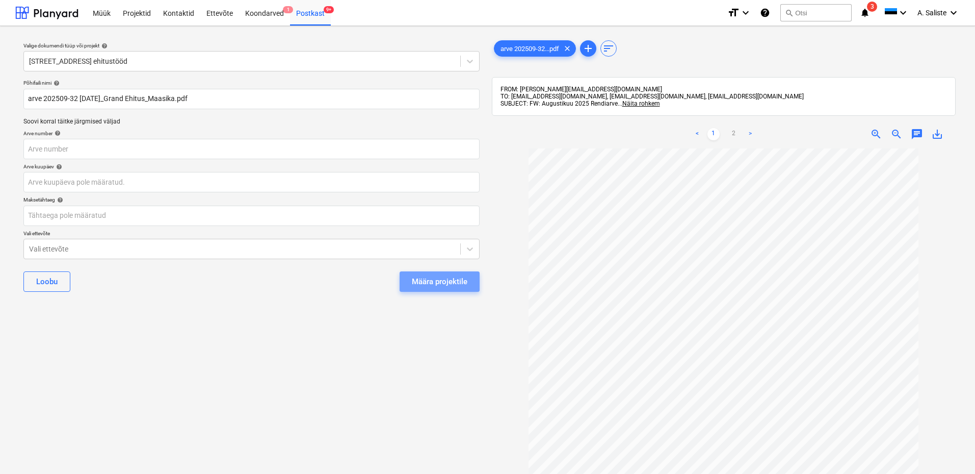
click at [452, 286] on div "Määra projektile" at bounding box center [440, 281] width 56 height 13
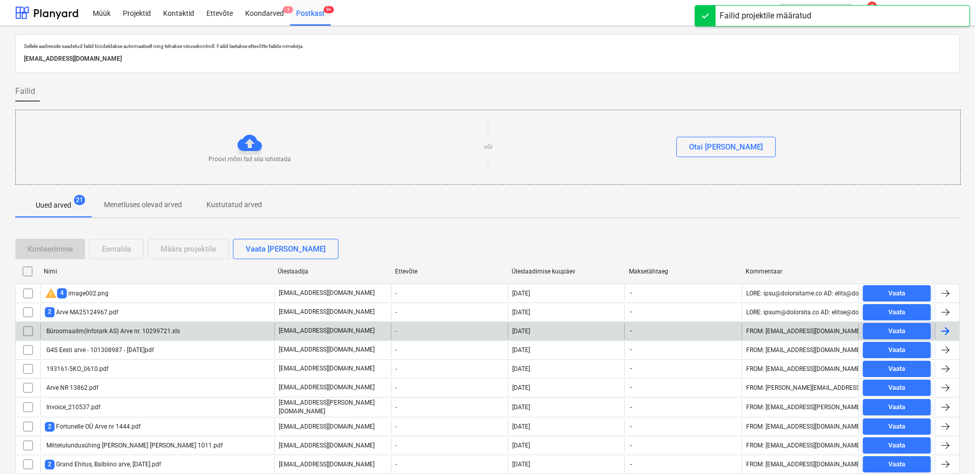
scroll to position [111, 0]
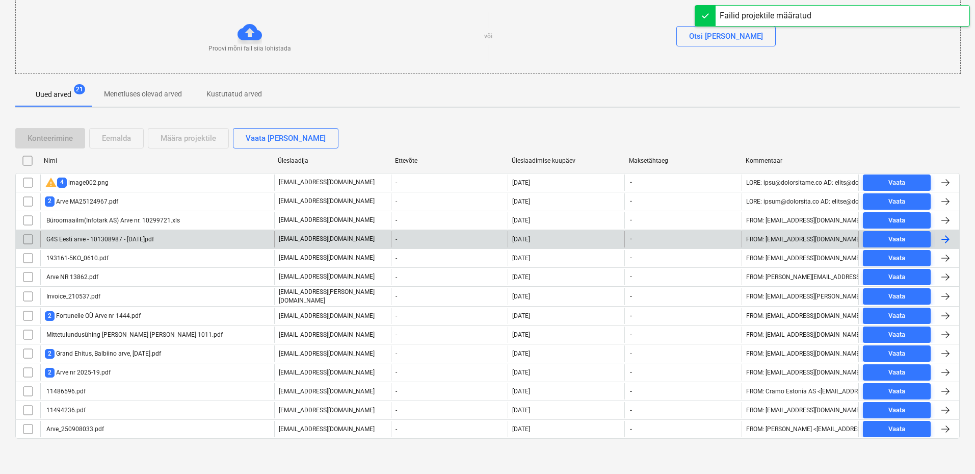
click at [120, 239] on div "G4S Eesti arve - 101308987 - [DATE]pdf" at bounding box center [99, 239] width 109 height 7
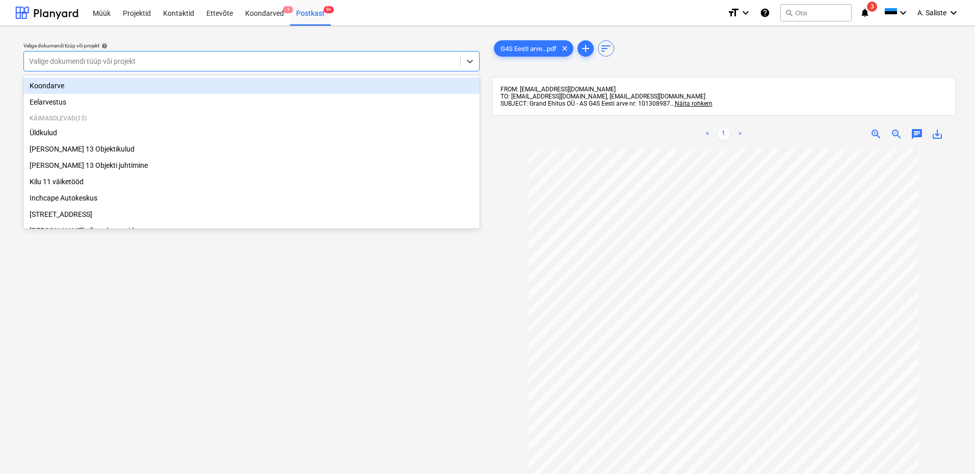
click at [407, 64] on div at bounding box center [242, 61] width 426 height 10
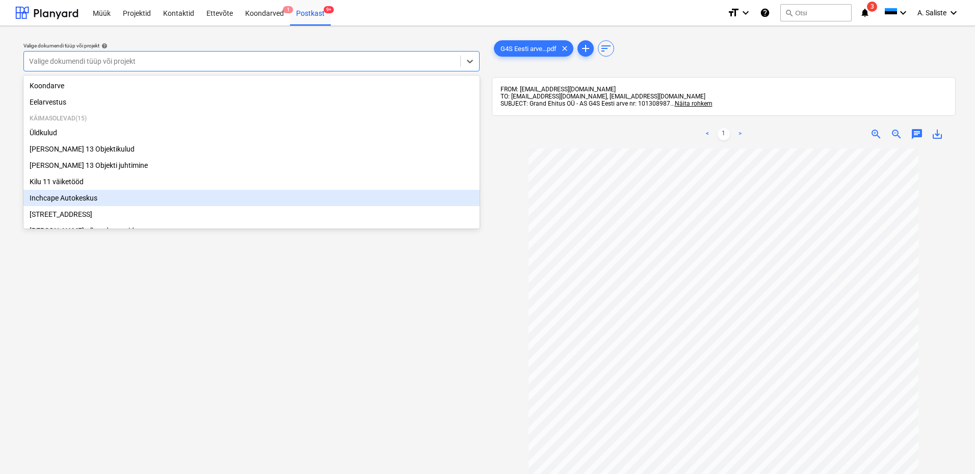
click at [92, 199] on div "Inchcape Autokeskus" at bounding box center [251, 198] width 456 height 16
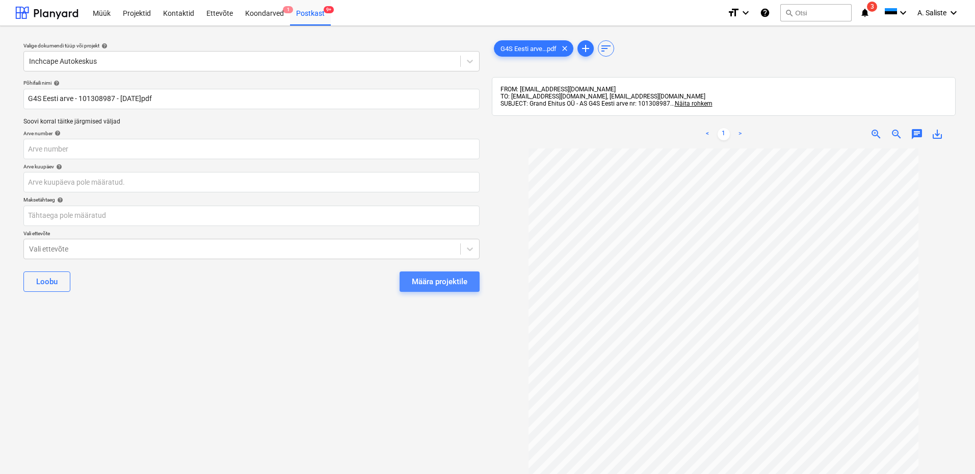
click at [439, 284] on div "Määra projektile" at bounding box center [440, 281] width 56 height 13
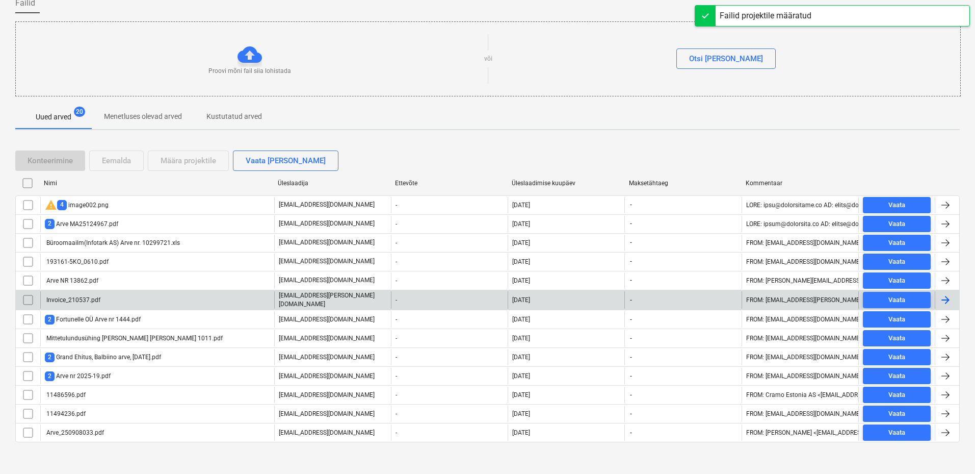
scroll to position [92, 0]
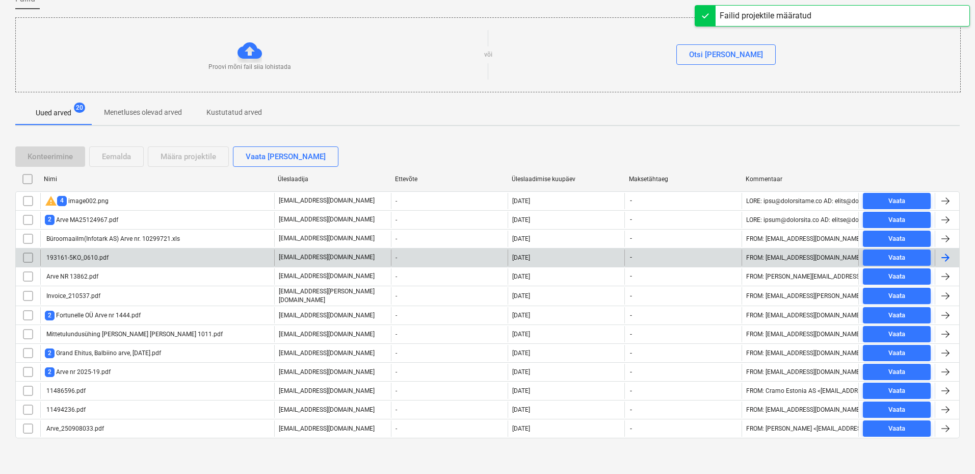
click at [90, 256] on div "193161-5KO_0610.pdf" at bounding box center [77, 257] width 64 height 7
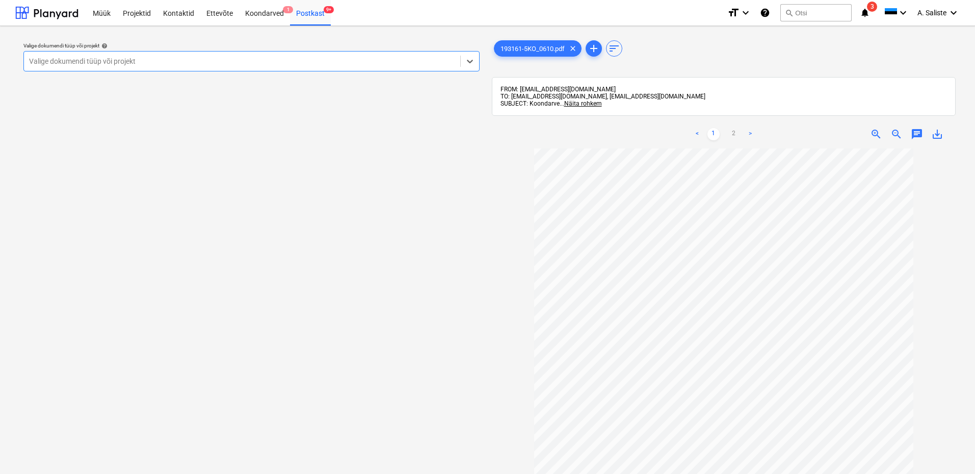
scroll to position [51, 0]
click at [734, 132] on link "2" at bounding box center [734, 134] width 12 height 12
click at [412, 59] on div at bounding box center [242, 61] width 426 height 10
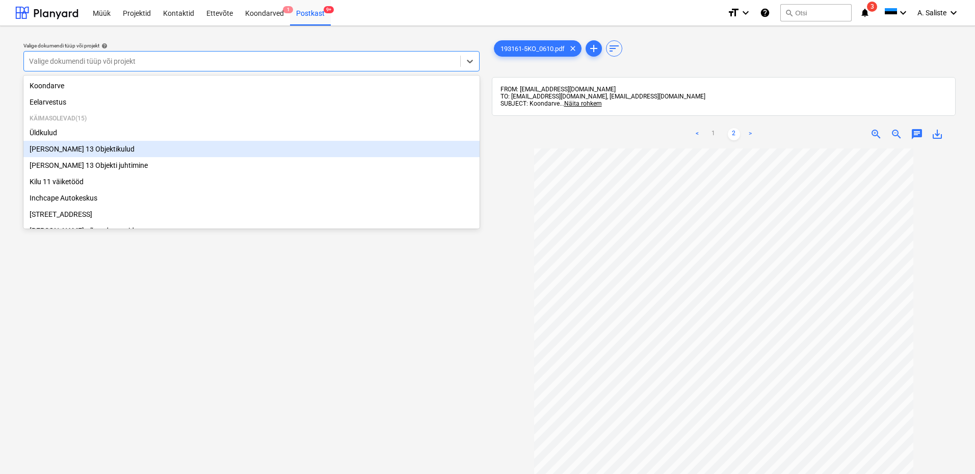
click at [89, 151] on div "[PERSON_NAME] 13 Objektikulud" at bounding box center [251, 149] width 456 height 16
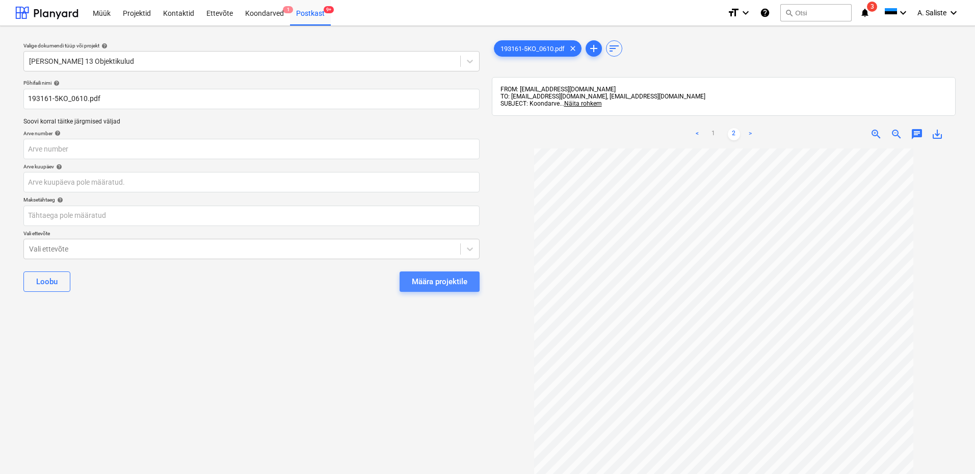
click at [435, 281] on div "Määra projektile" at bounding box center [440, 281] width 56 height 13
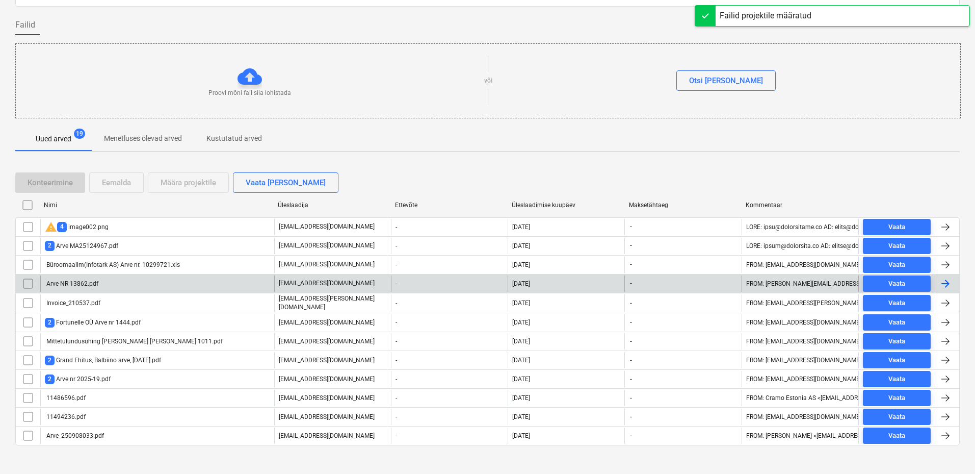
scroll to position [73, 0]
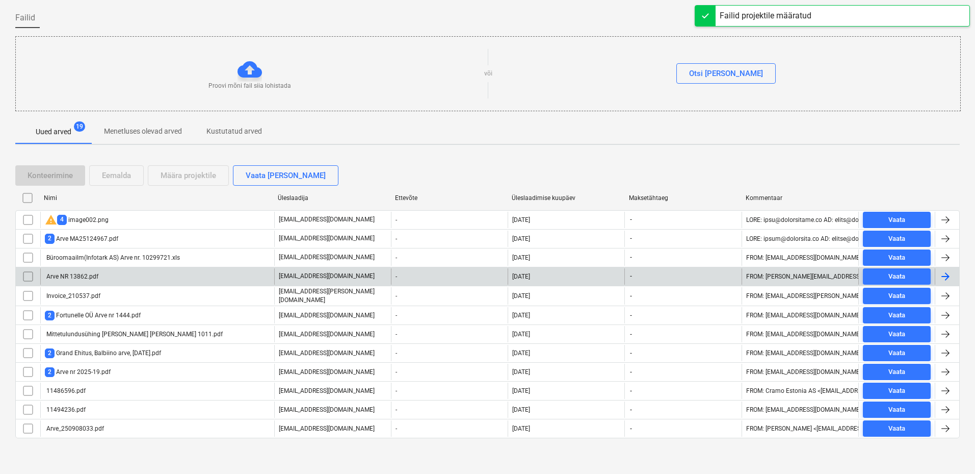
click at [122, 277] on div "Arve NR 13862.pdf" at bounding box center [157, 276] width 234 height 16
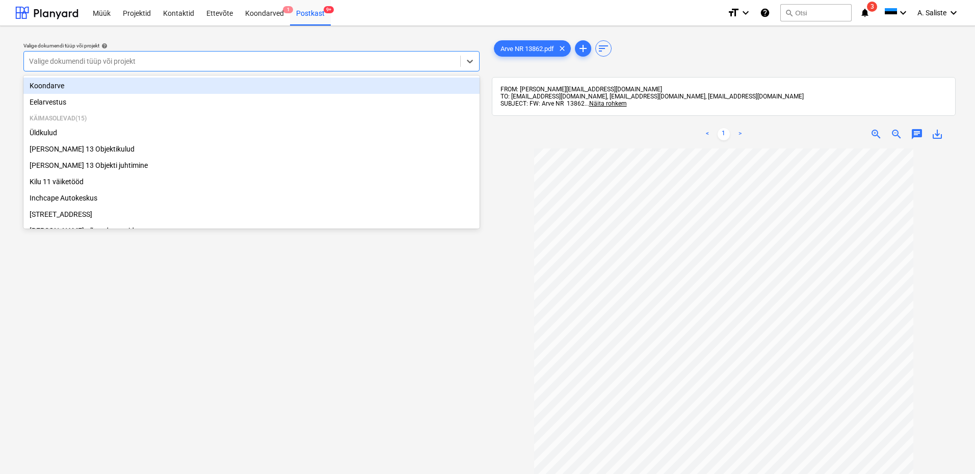
click at [424, 64] on div at bounding box center [242, 61] width 426 height 10
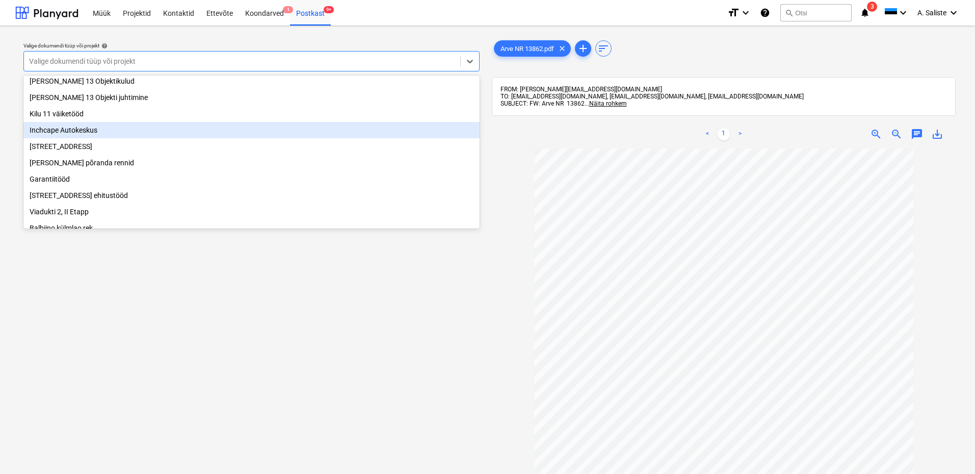
scroll to position [102, 0]
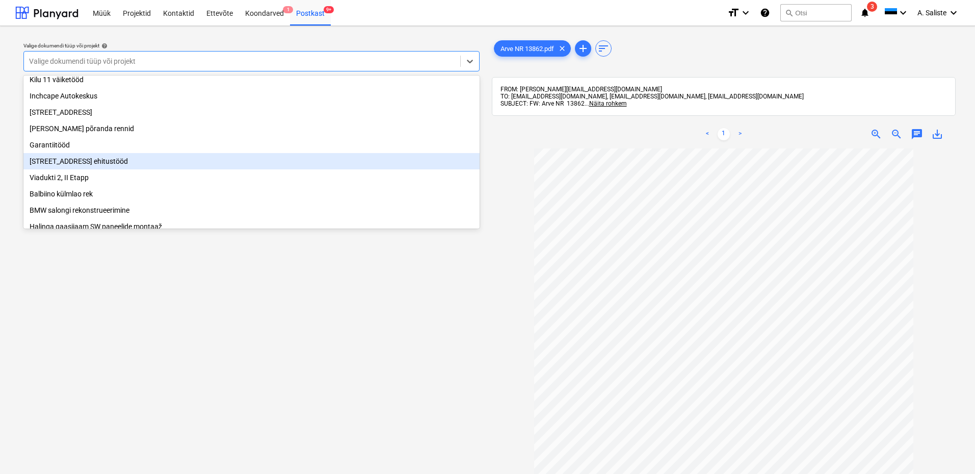
click at [117, 169] on div "[STREET_ADDRESS] ehitustööd" at bounding box center [251, 161] width 456 height 16
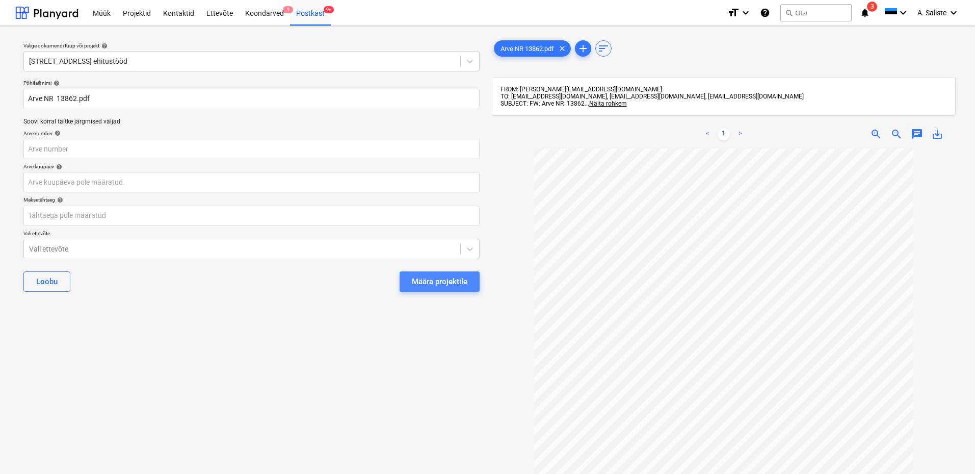
click at [453, 275] on div "Määra projektile" at bounding box center [440, 281] width 56 height 13
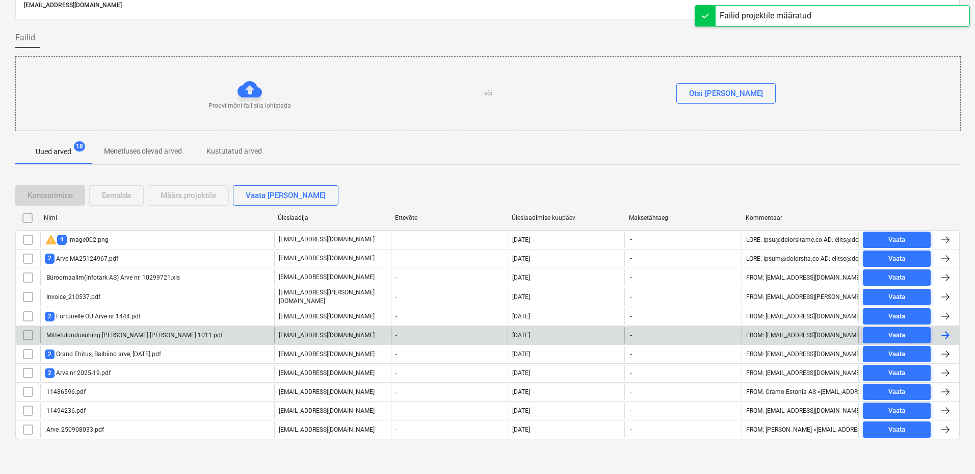
scroll to position [55, 0]
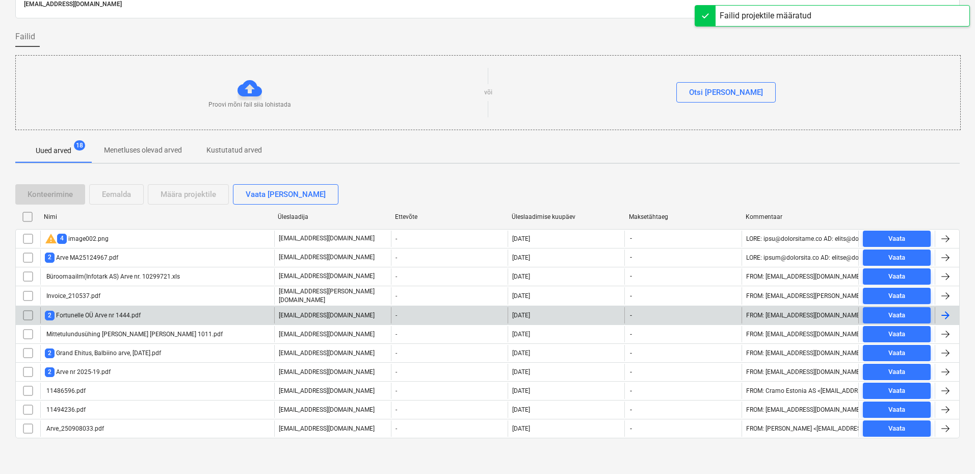
click at [105, 310] on div "2 Fortunelle OÜ Arve nr 1444.pdf" at bounding box center [93, 315] width 96 height 10
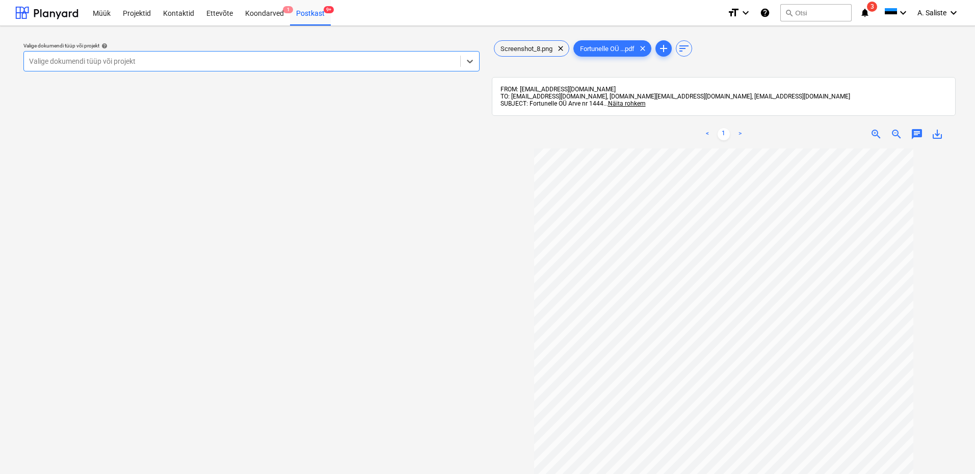
click at [425, 56] on div at bounding box center [242, 61] width 426 height 10
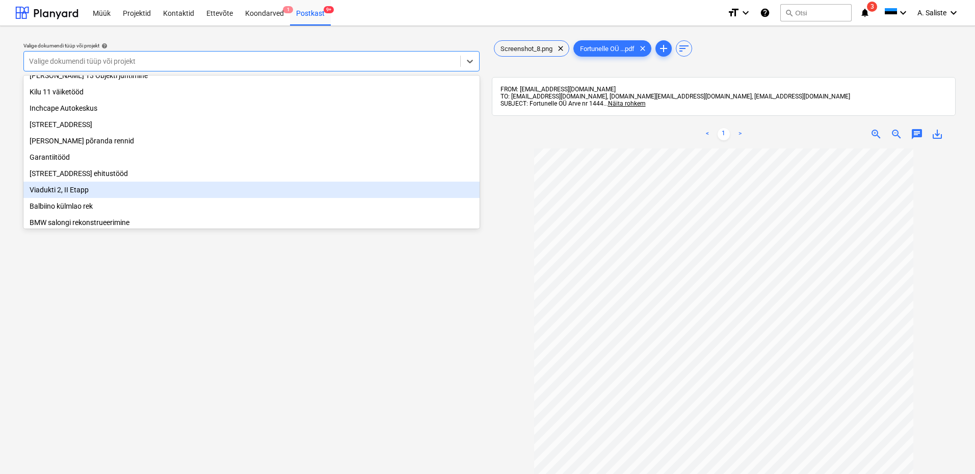
scroll to position [102, 0]
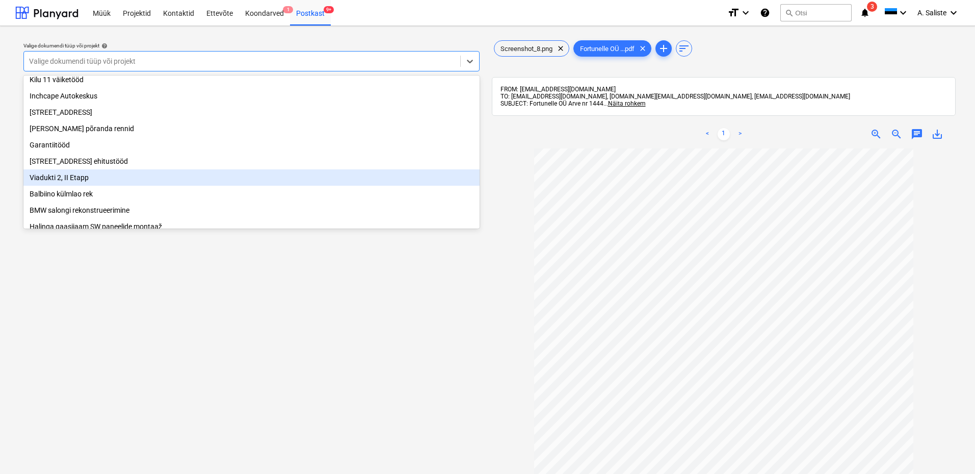
click at [86, 186] on div "Viadukti 2, II Etapp" at bounding box center [251, 177] width 456 height 16
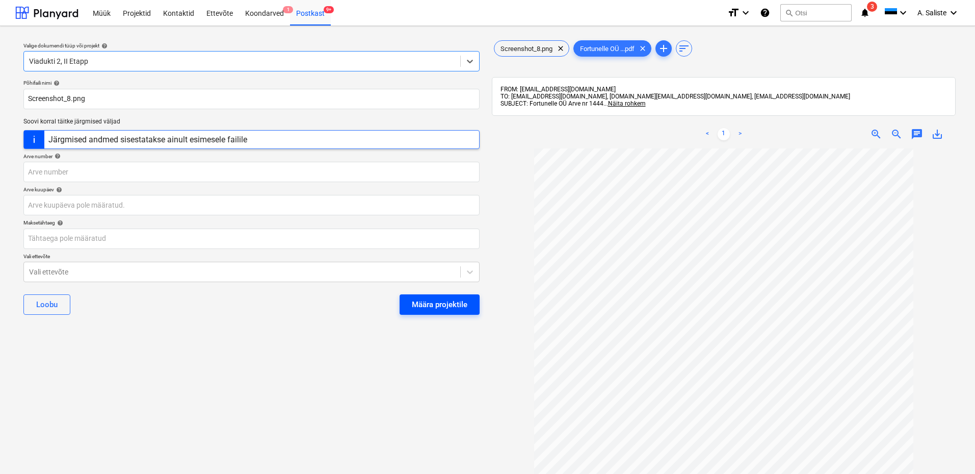
click at [446, 301] on div "Määra projektile" at bounding box center [440, 304] width 56 height 13
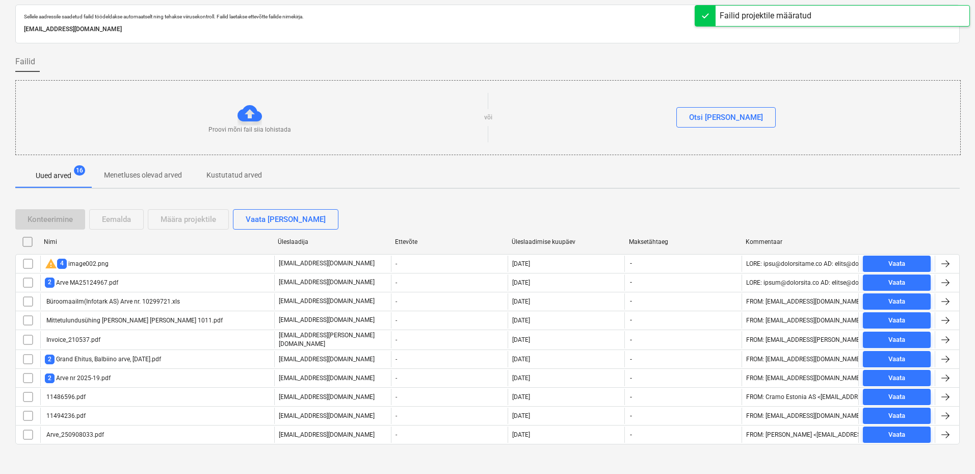
scroll to position [36, 0]
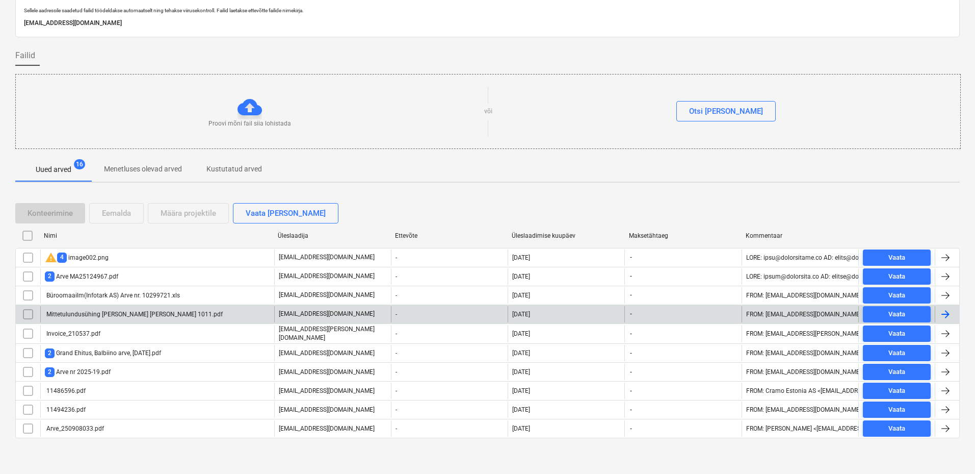
click at [241, 317] on div "Mittetulundusühing [PERSON_NAME] [PERSON_NAME] 1011.pdf" at bounding box center [157, 314] width 234 height 16
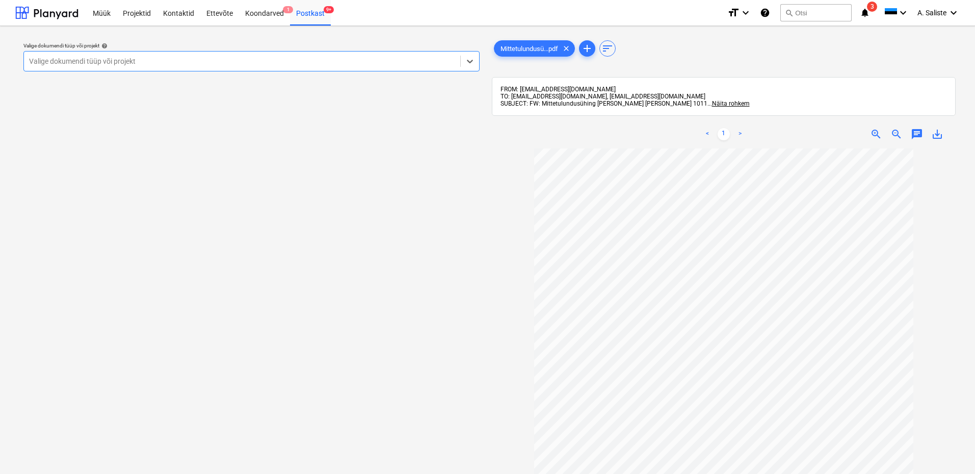
click at [432, 60] on div at bounding box center [242, 61] width 426 height 10
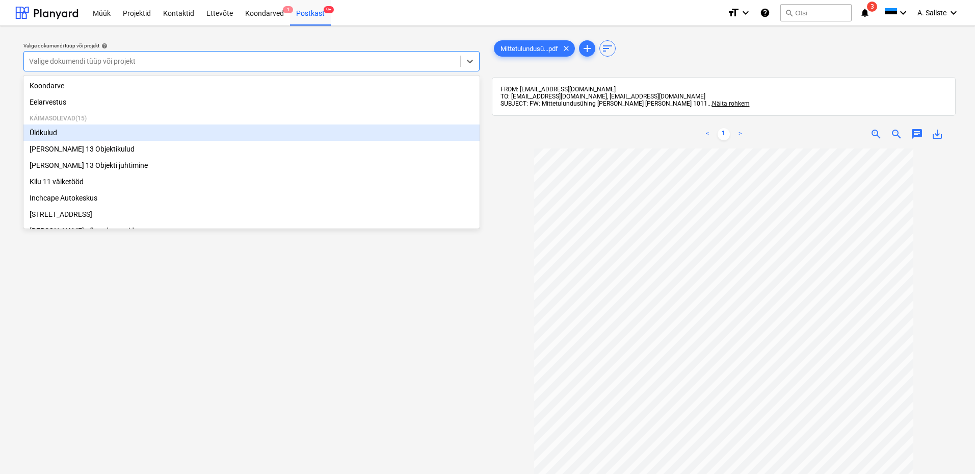
click at [73, 134] on div "Üldkulud" at bounding box center [251, 132] width 456 height 16
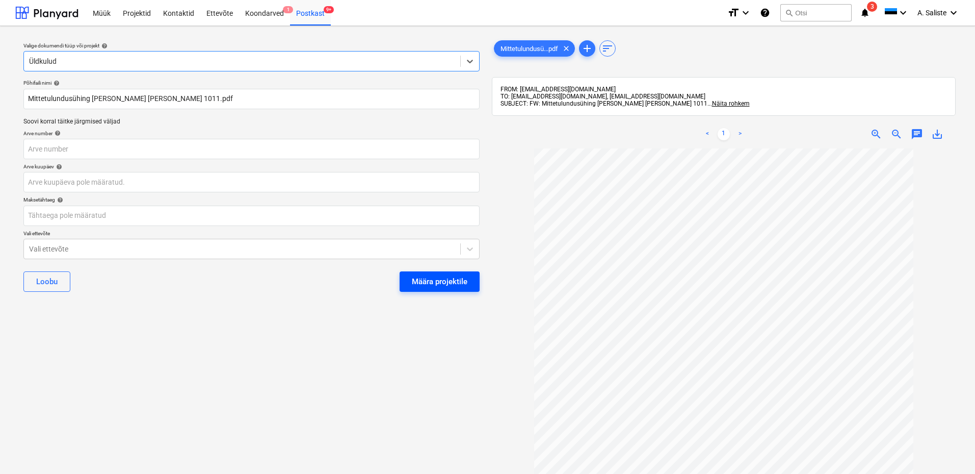
click at [428, 280] on div "Määra projektile" at bounding box center [440, 281] width 56 height 13
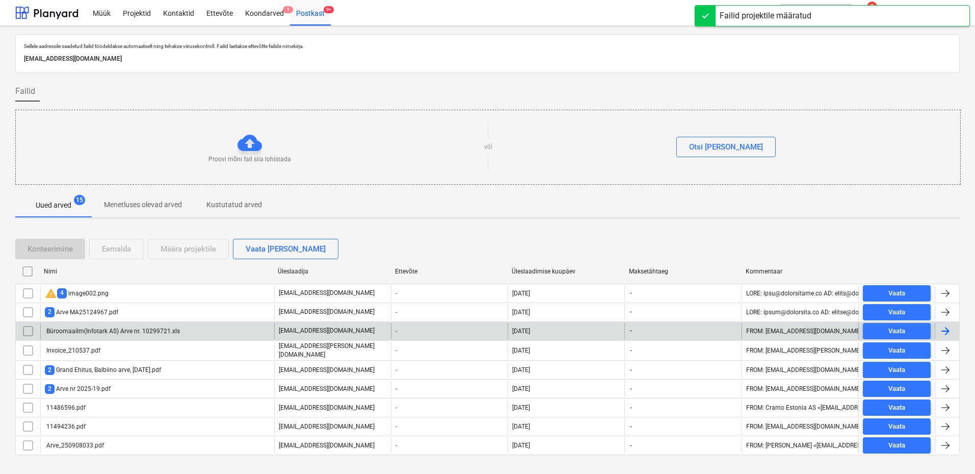
scroll to position [17, 0]
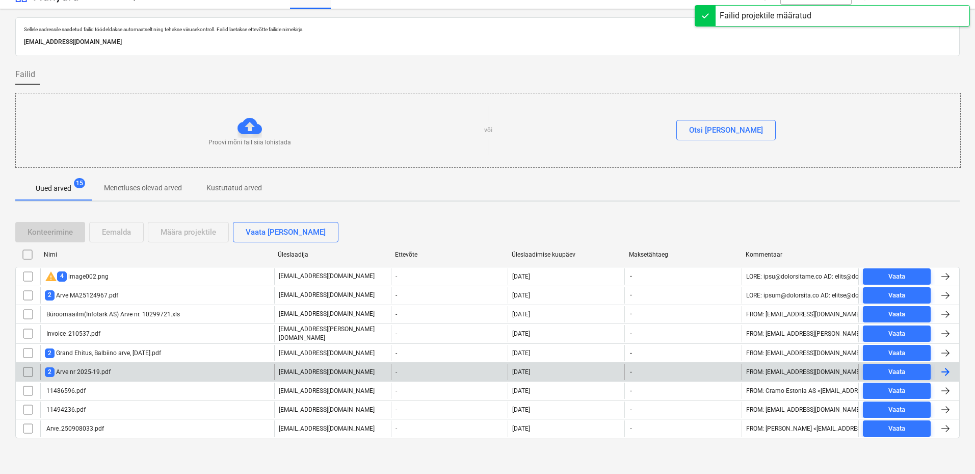
click at [103, 369] on div "2 Arve nr 2025-19.pdf" at bounding box center [78, 372] width 66 height 10
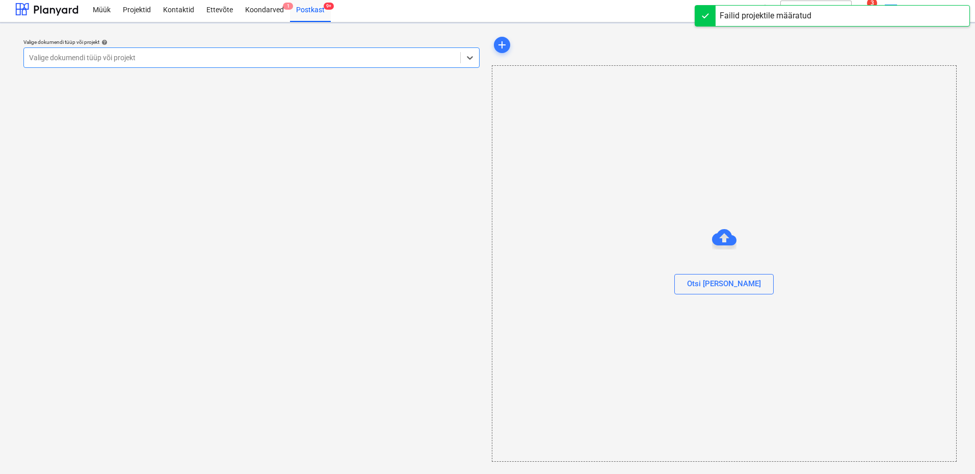
scroll to position [4, 0]
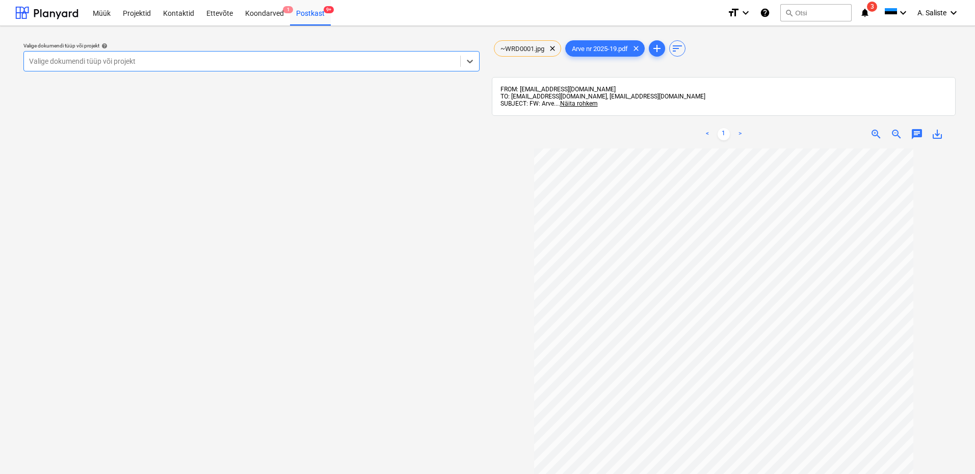
click at [53, 60] on div at bounding box center [242, 61] width 426 height 10
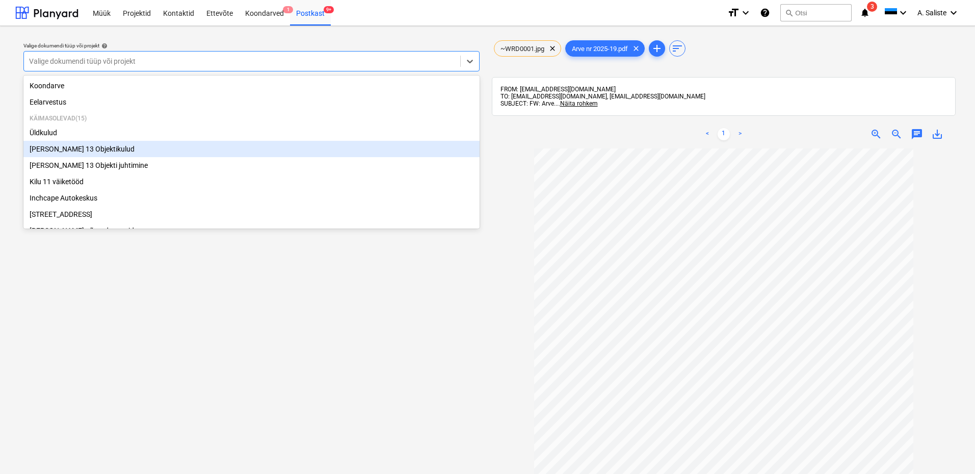
click at [83, 152] on div "[PERSON_NAME] 13 Objektikulud" at bounding box center [251, 149] width 456 height 16
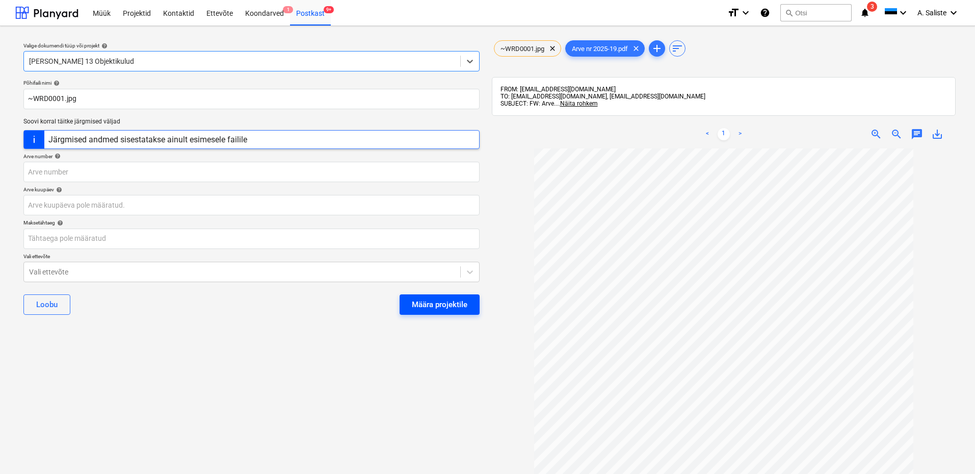
click at [416, 304] on div "Määra projektile" at bounding box center [440, 304] width 56 height 13
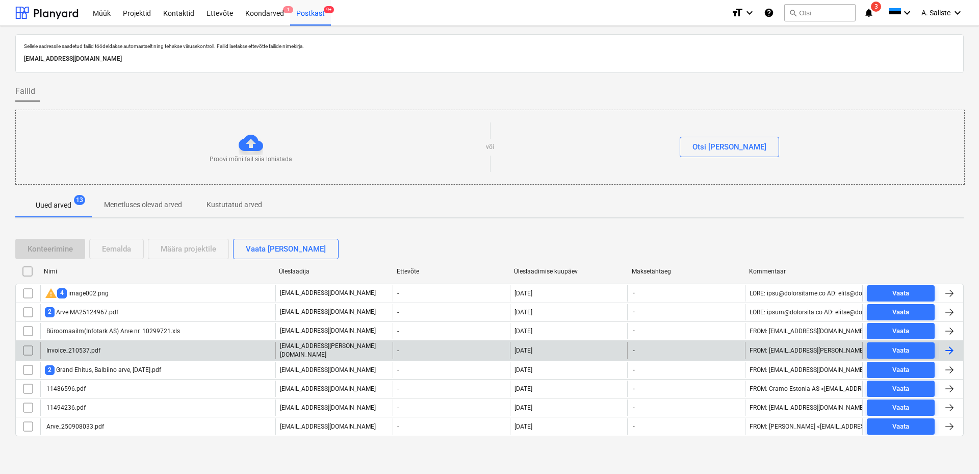
click at [186, 352] on div "Invoice_210537.pdf" at bounding box center [157, 350] width 235 height 17
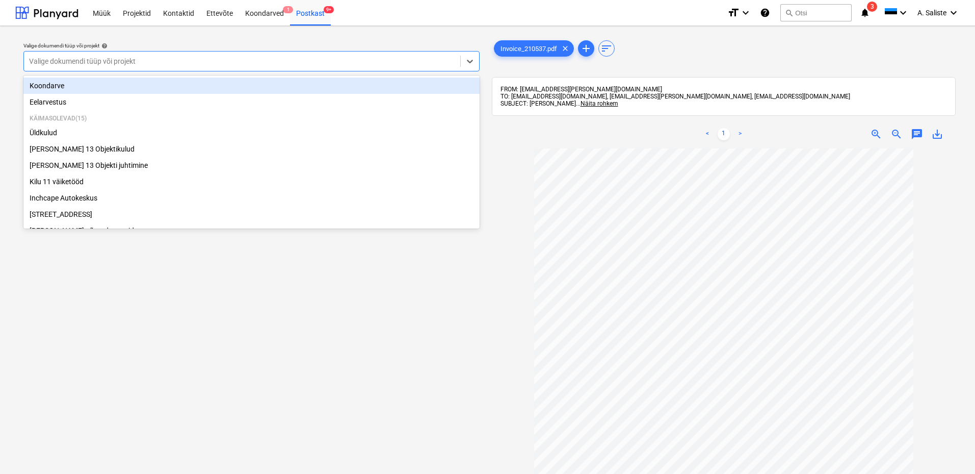
click at [396, 63] on div at bounding box center [242, 61] width 426 height 10
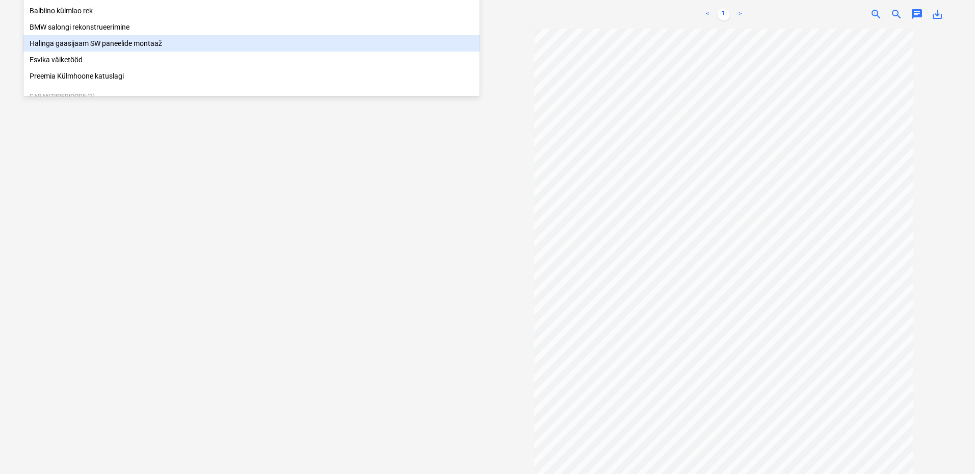
scroll to position [102, 0]
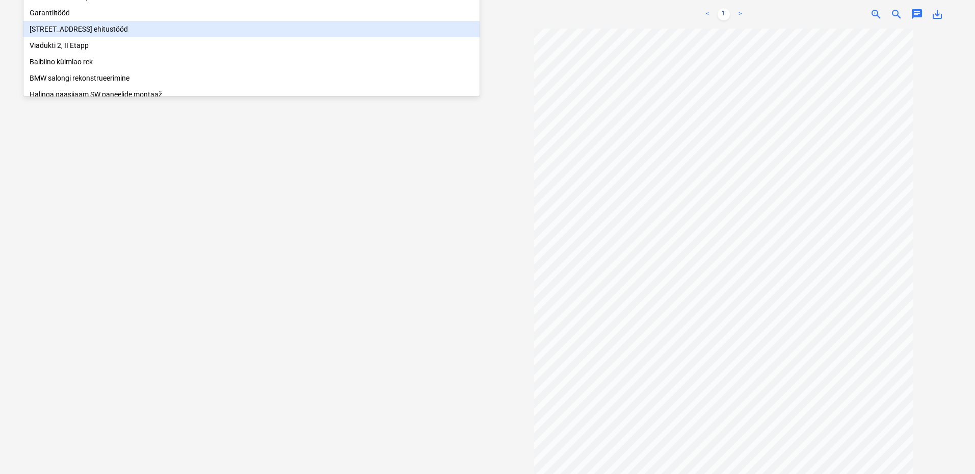
click at [89, 34] on div "[STREET_ADDRESS] ehitustööd" at bounding box center [251, 29] width 456 height 16
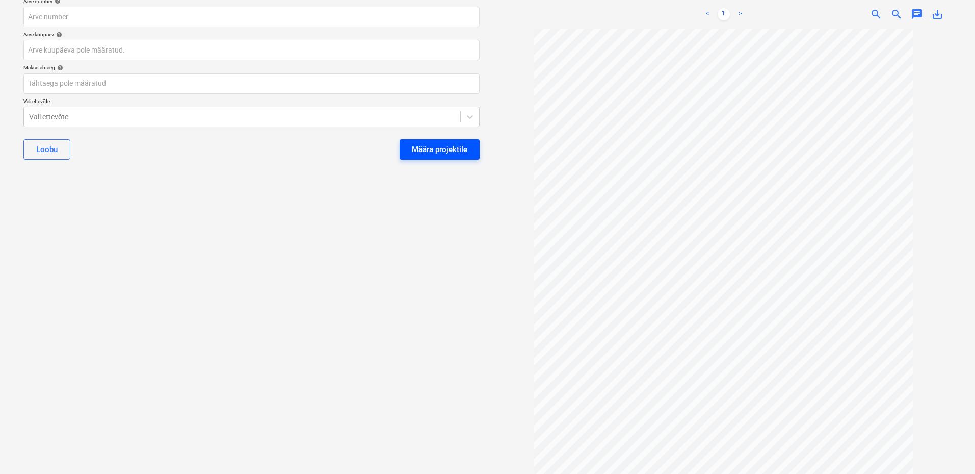
click at [460, 146] on div "Määra projektile" at bounding box center [440, 149] width 56 height 13
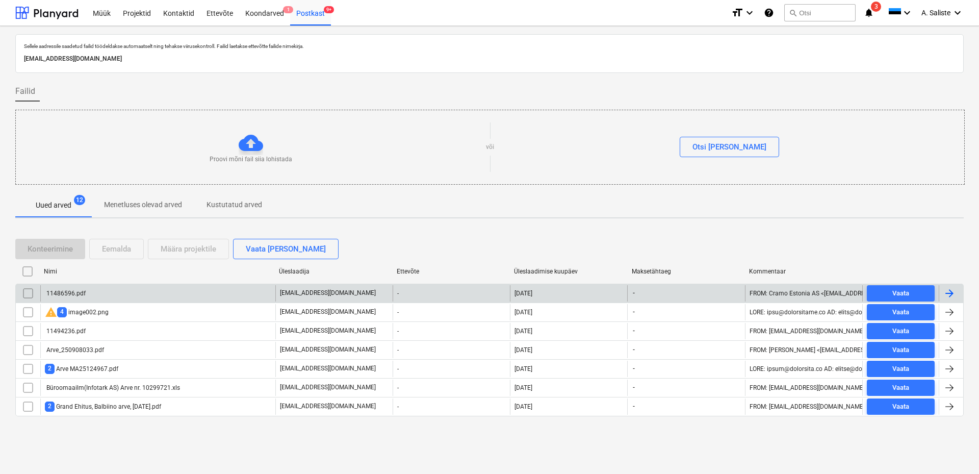
click at [114, 298] on div "11486596.pdf" at bounding box center [157, 293] width 235 height 16
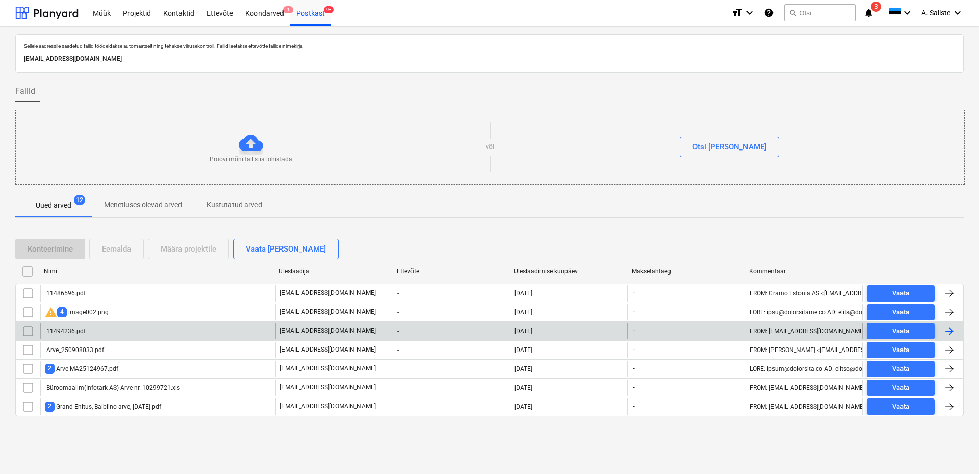
click at [120, 332] on div "11494236.pdf" at bounding box center [157, 331] width 235 height 16
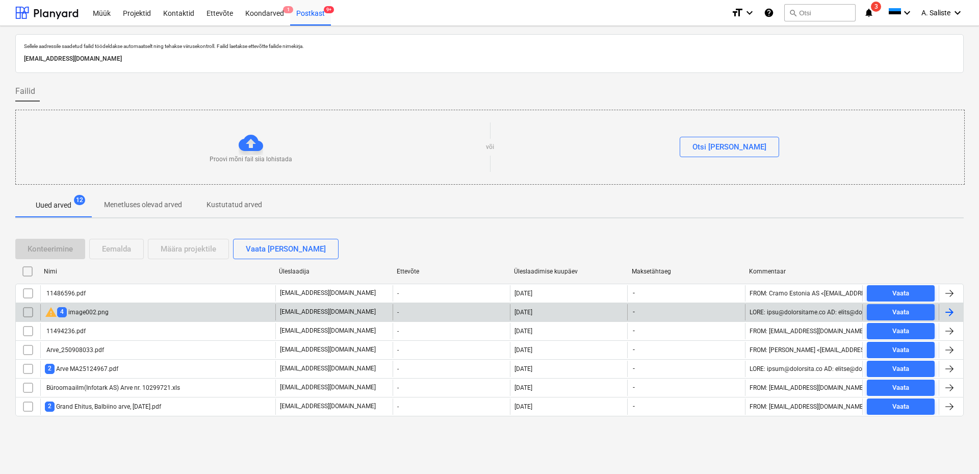
click at [109, 311] on div "warning 4 image002.png" at bounding box center [157, 312] width 235 height 16
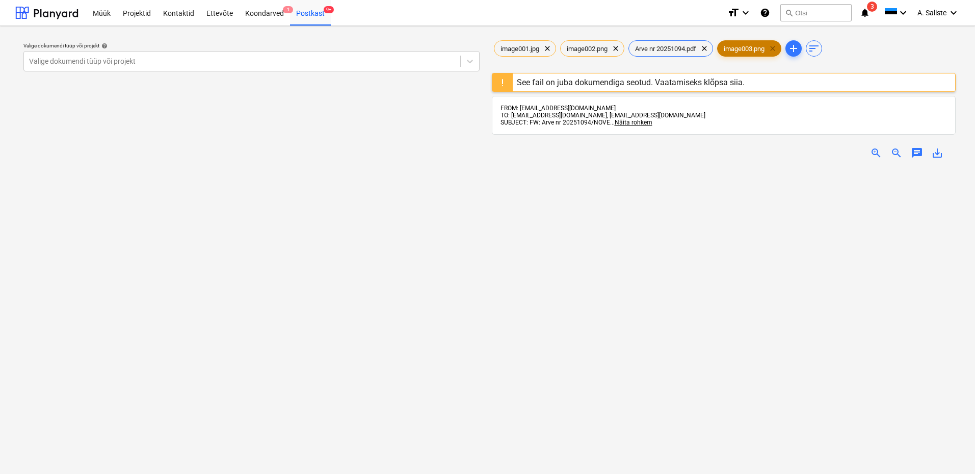
click at [777, 47] on span "clear" at bounding box center [773, 48] width 12 height 12
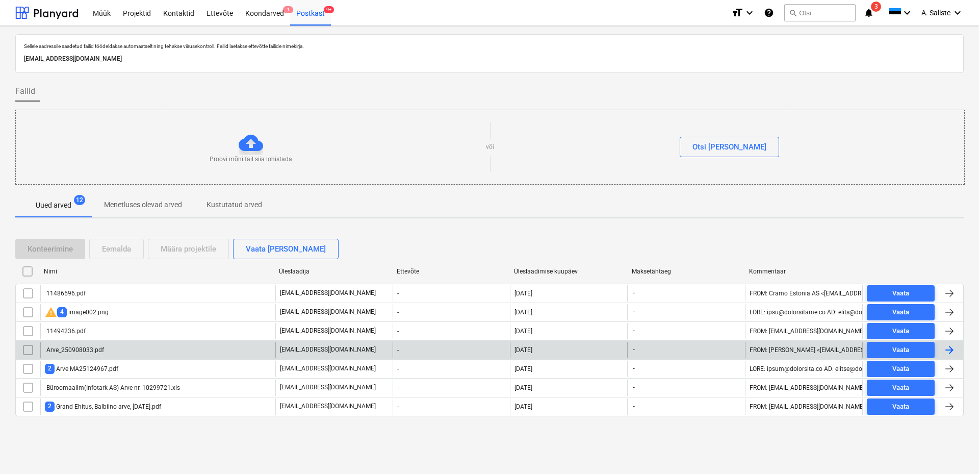
click at [126, 349] on div "Arve_250908033.pdf" at bounding box center [157, 350] width 235 height 16
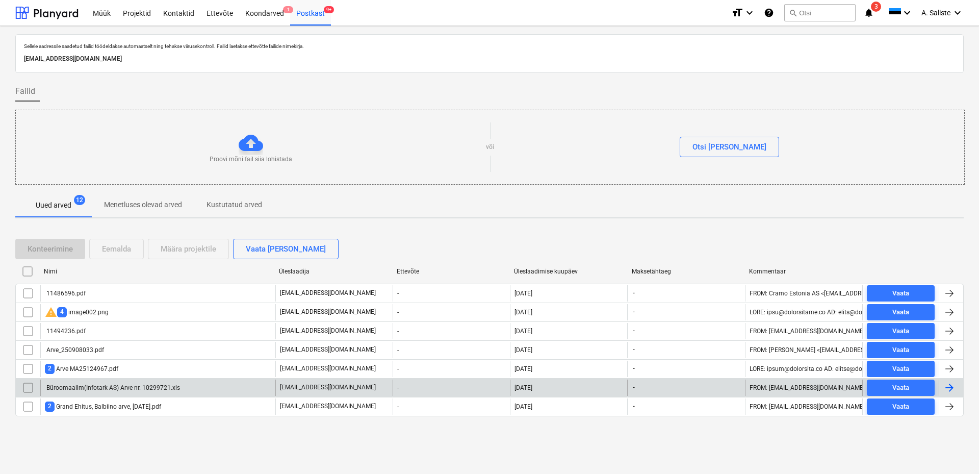
click at [106, 387] on div "Büroomaailm(Infotark AS) Arve nr. 10299721.xls" at bounding box center [112, 387] width 135 height 7
click at [25, 384] on input "checkbox" at bounding box center [28, 387] width 16 height 16
click at [123, 250] on div "Eemalda" at bounding box center [116, 248] width 29 height 13
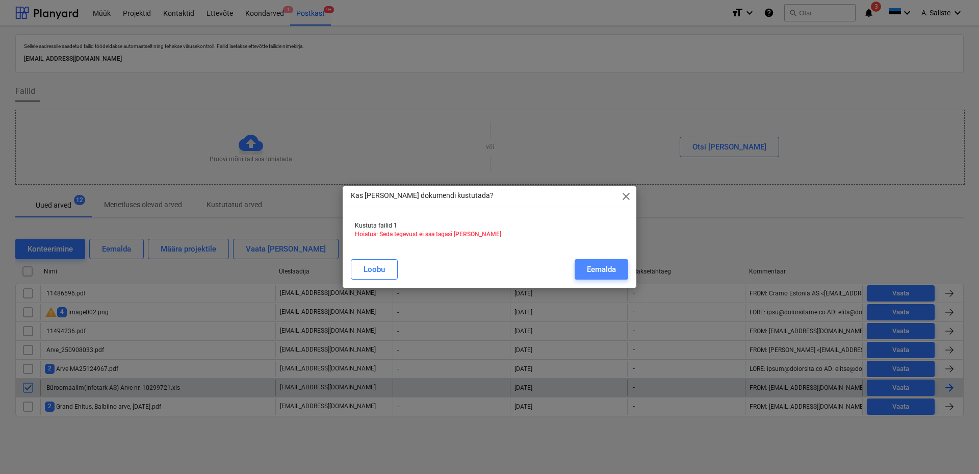
click at [614, 269] on div "Eemalda" at bounding box center [601, 269] width 29 height 13
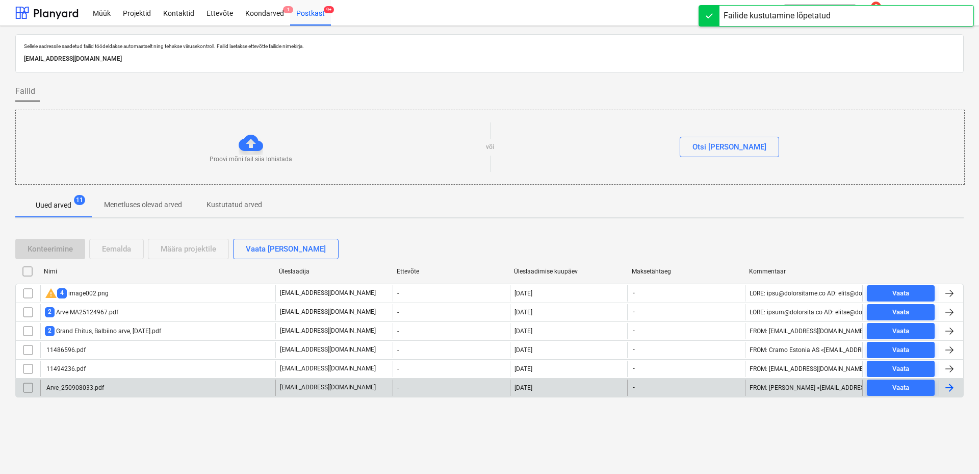
click at [66, 388] on div "Arve_250908033.pdf" at bounding box center [74, 387] width 59 height 7
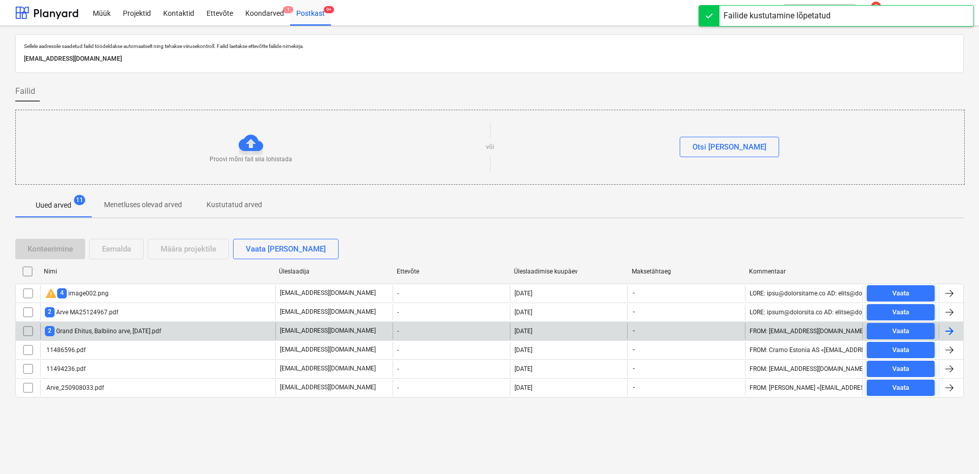
click at [119, 325] on div "2 Grand Ehitus, Balbiino arve, [DATE].pdf" at bounding box center [157, 331] width 235 height 16
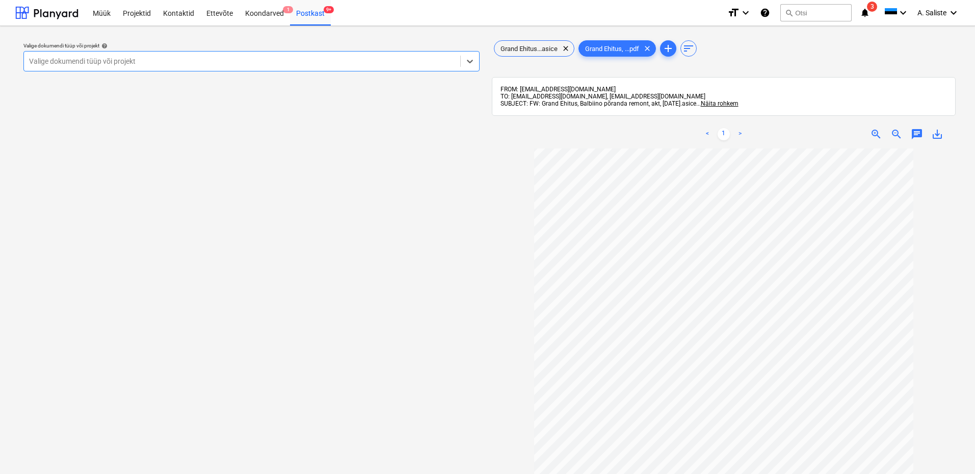
scroll to position [93, 0]
click at [404, 59] on div at bounding box center [242, 61] width 426 height 10
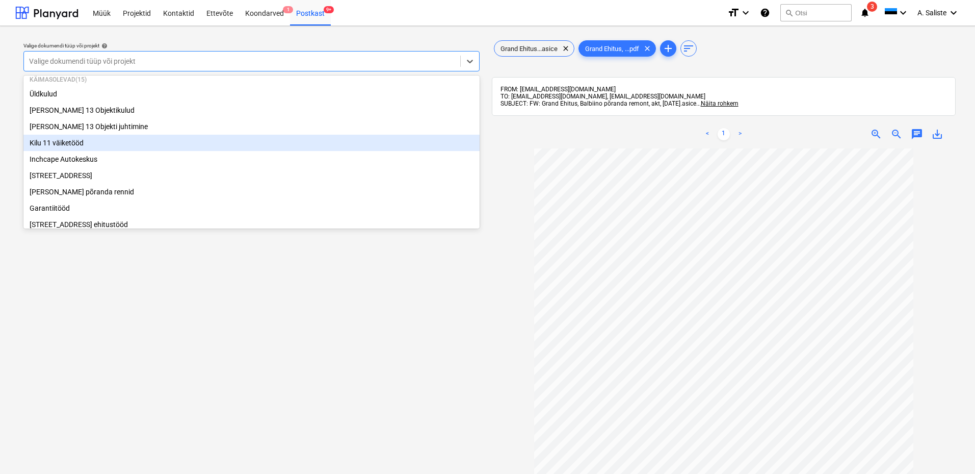
scroll to position [102, 0]
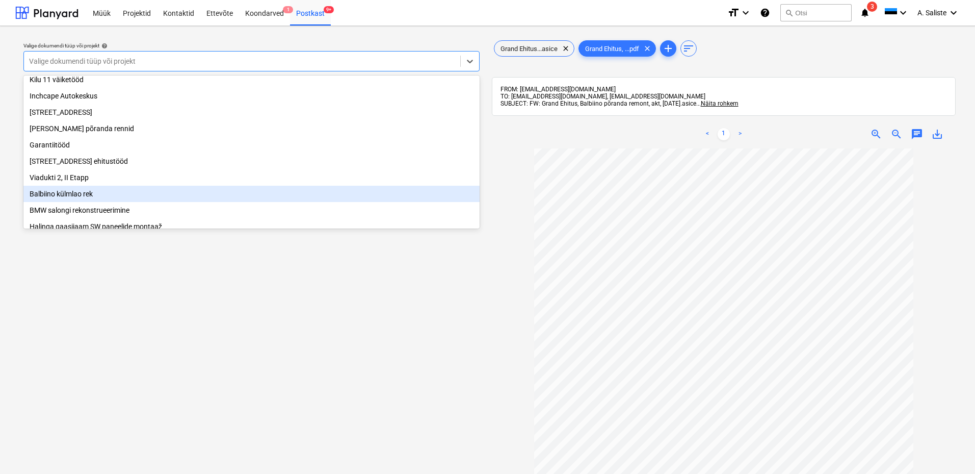
click at [90, 201] on div "Balbiino külmlao rek" at bounding box center [251, 194] width 456 height 16
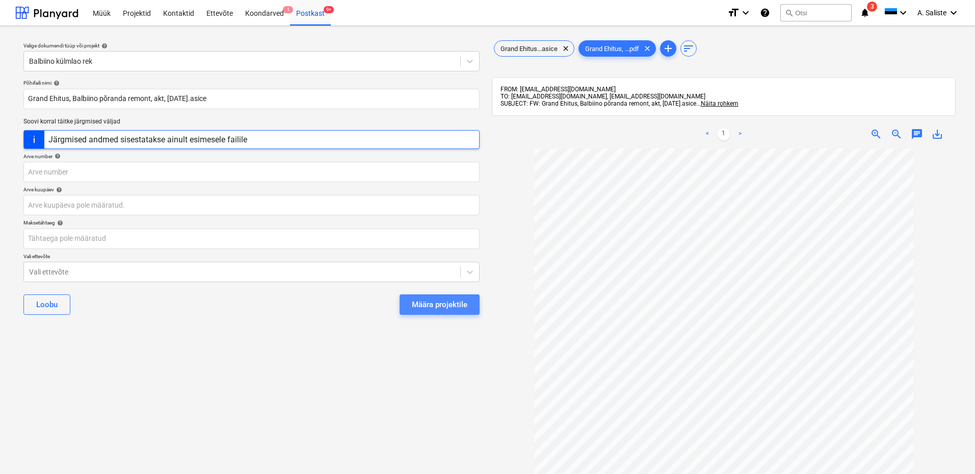
click at [445, 301] on div "Määra projektile" at bounding box center [440, 304] width 56 height 13
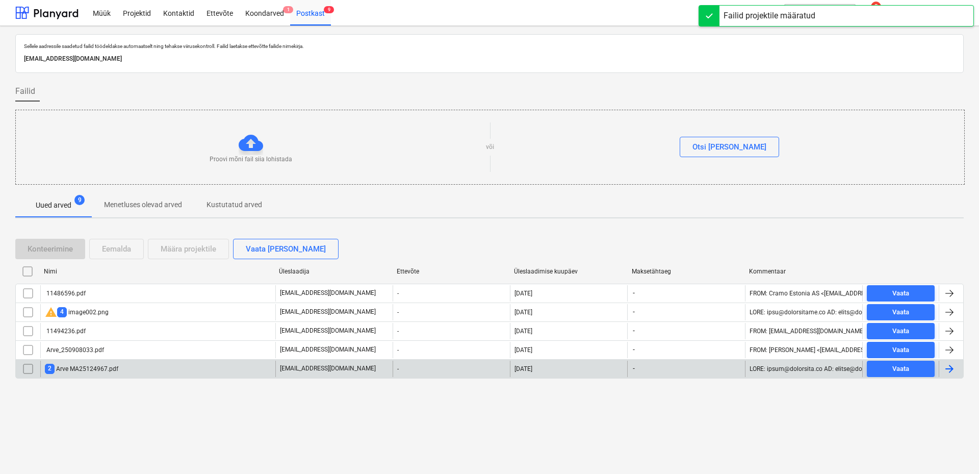
click at [145, 369] on div "2 Arve MA25124967.pdf" at bounding box center [157, 368] width 235 height 16
